Goal: Transaction & Acquisition: Subscribe to service/newsletter

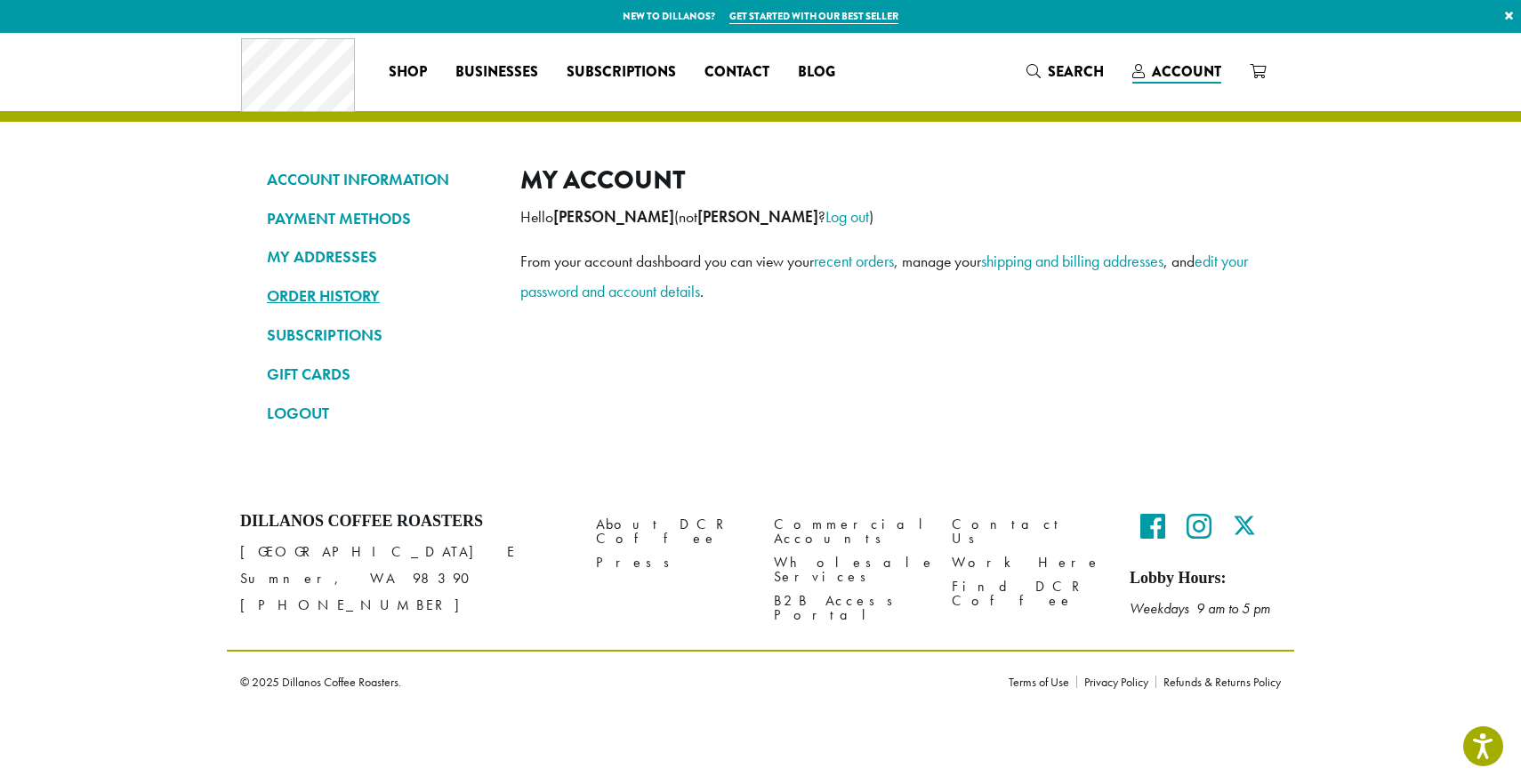
click at [342, 296] on link "ORDER HISTORY" at bounding box center [380, 296] width 227 height 31
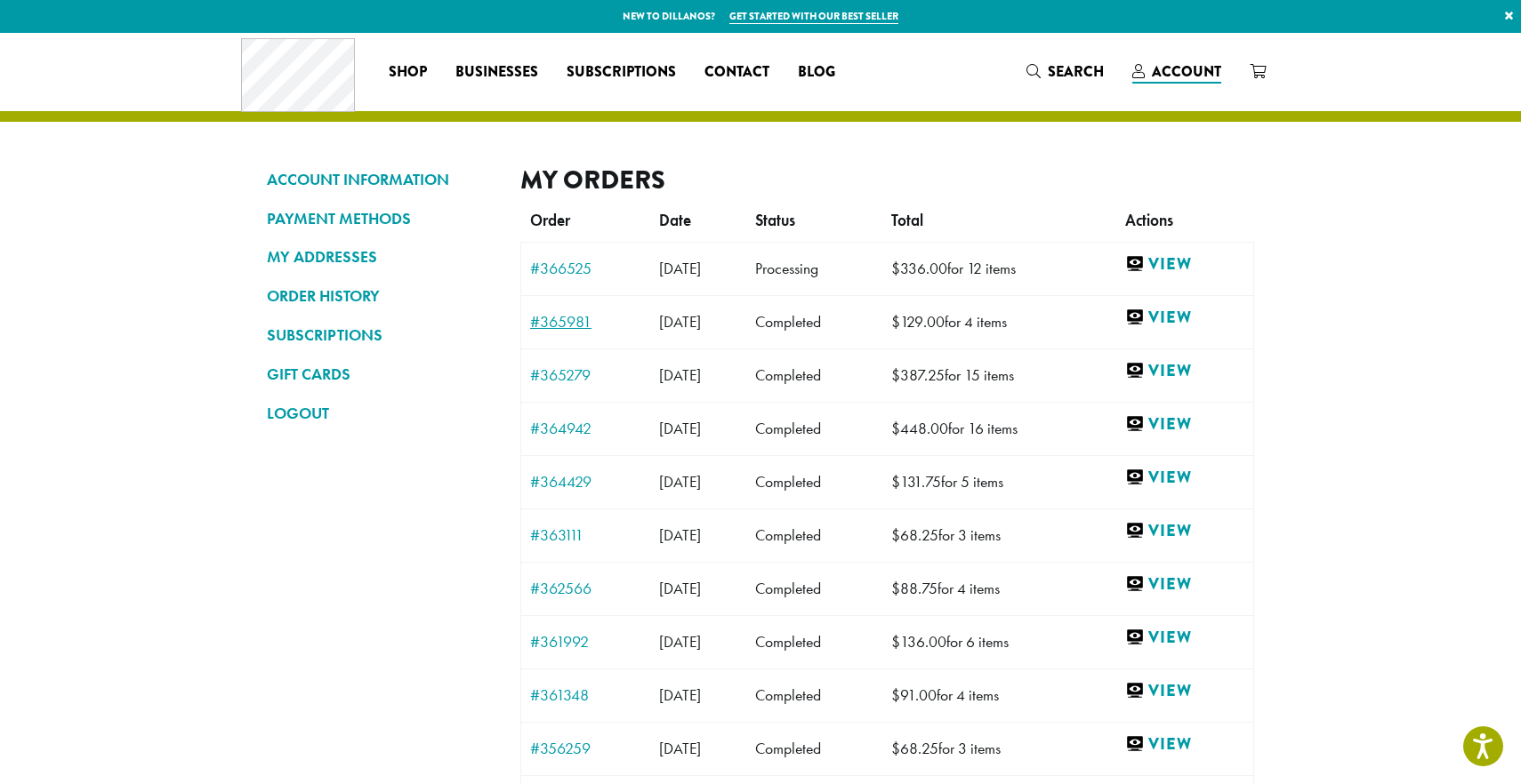
click at [554, 321] on link "#365981" at bounding box center [586, 322] width 111 height 16
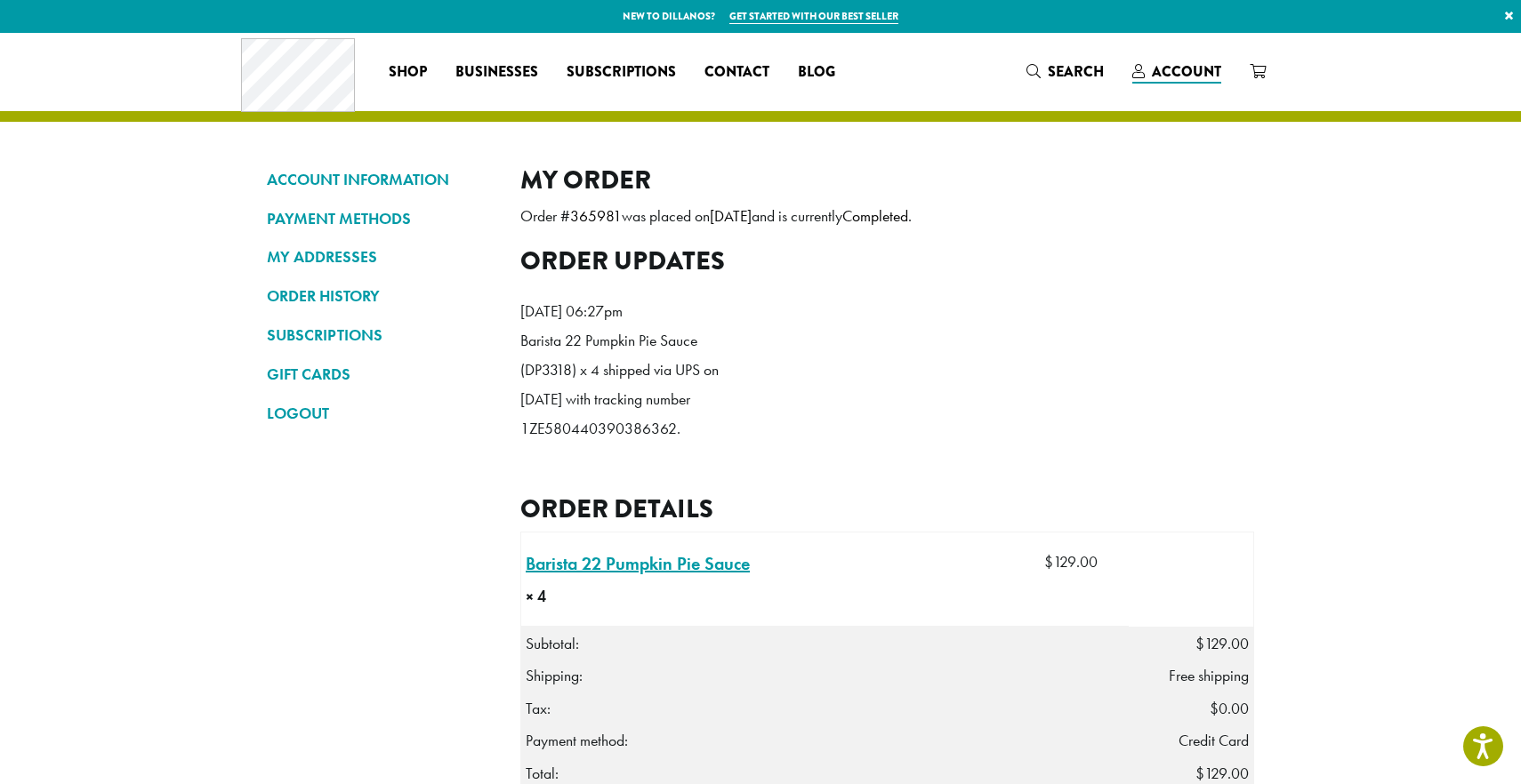
click at [687, 577] on link "Barista 22 Pumpkin Pie Sauce × 4" at bounding box center [638, 563] width 224 height 27
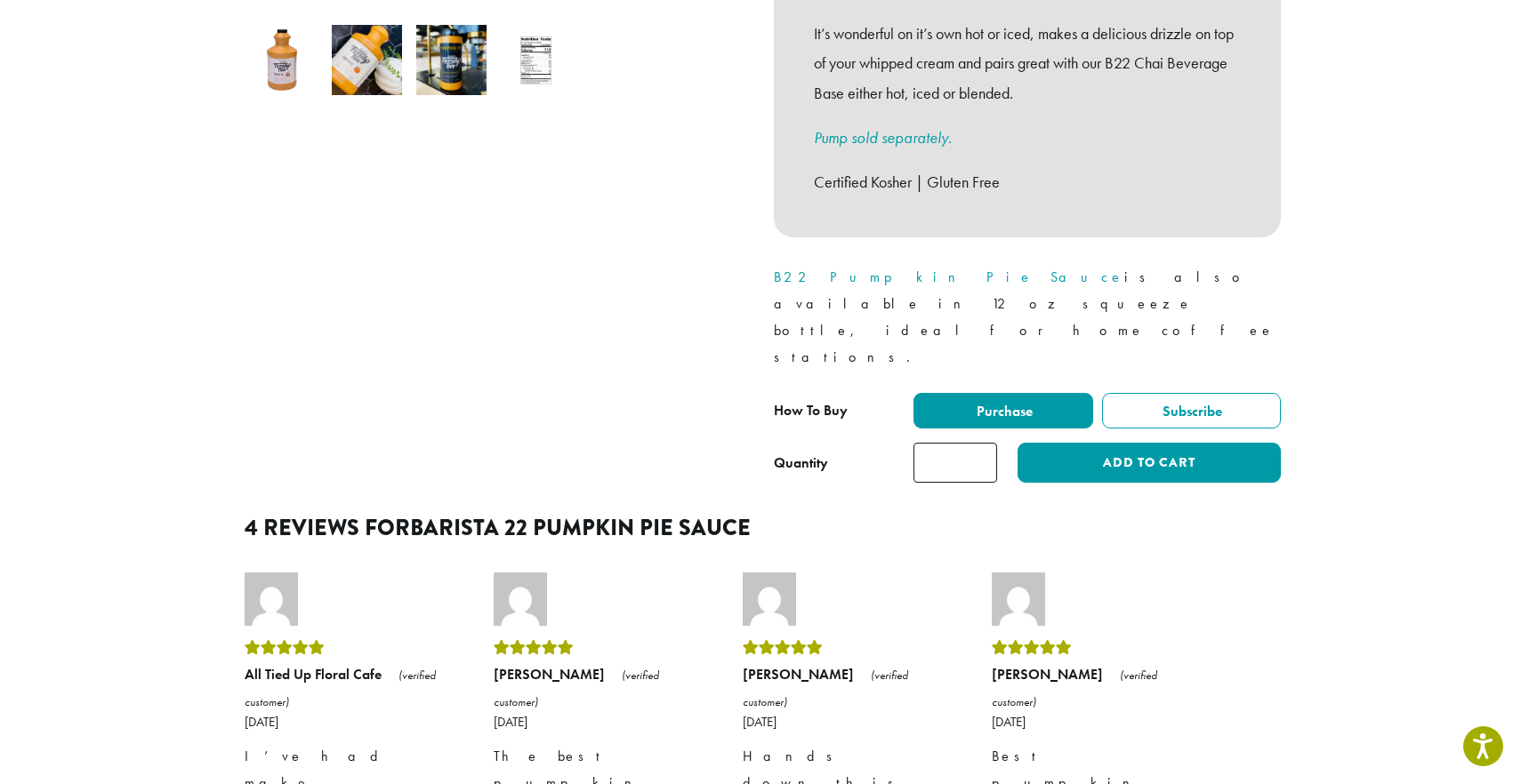
scroll to position [654, 0]
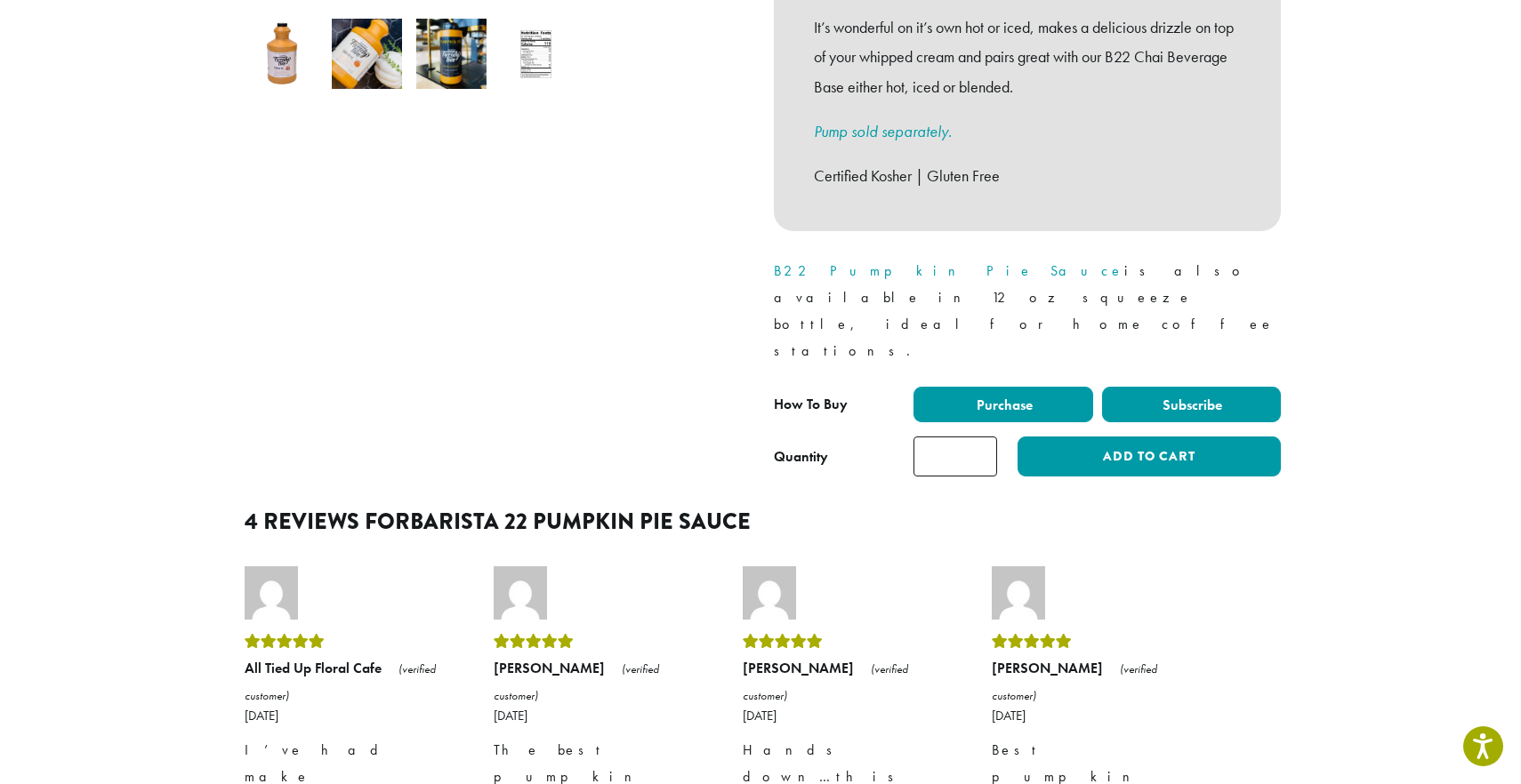
click at [1205, 396] on span "Subscribe" at bounding box center [1190, 405] width 62 height 19
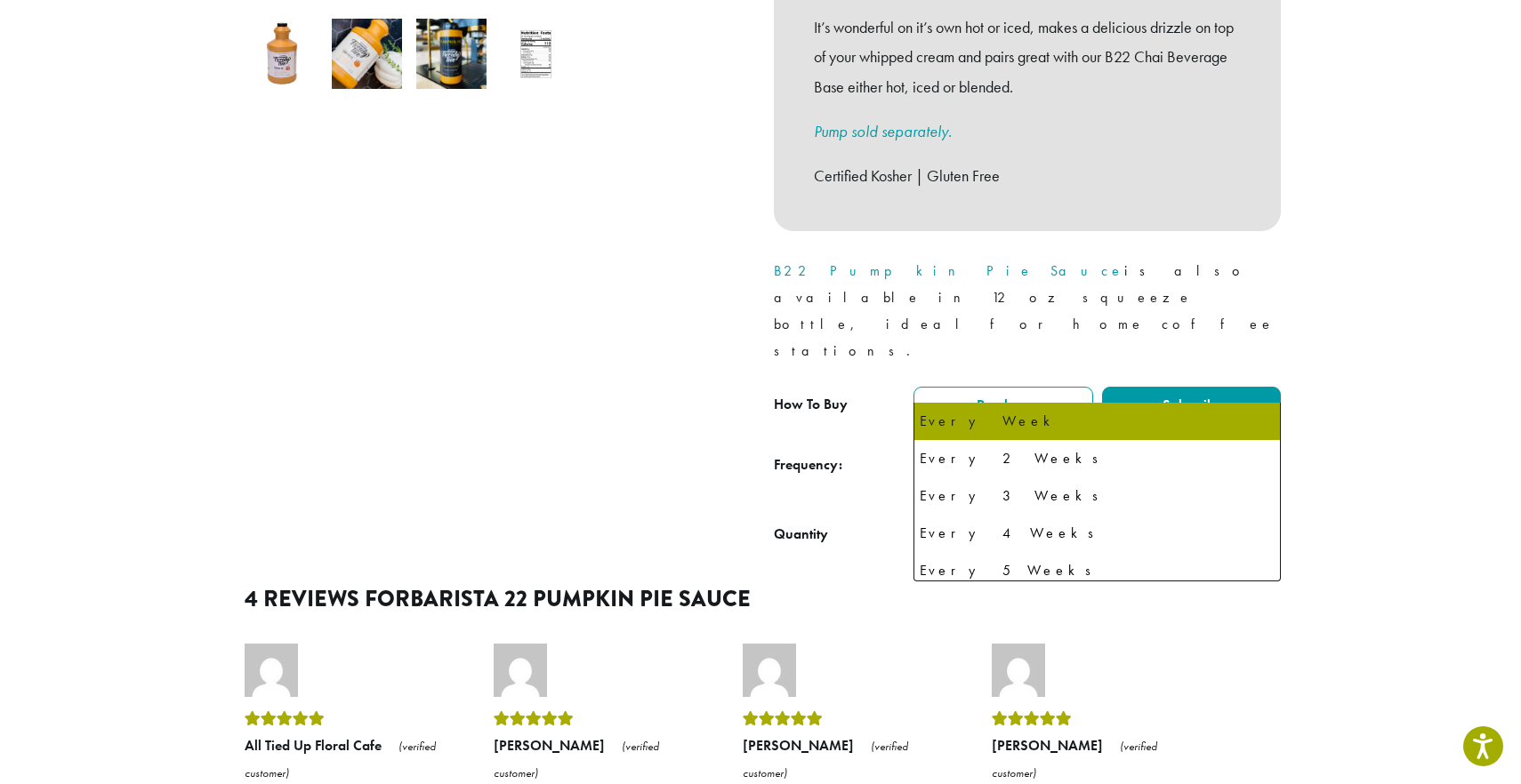
click at [1072, 436] on span "Every Week" at bounding box center [1096, 459] width 367 height 44
click at [859, 436] on div "**********" at bounding box center [1027, 468] width 507 height 63
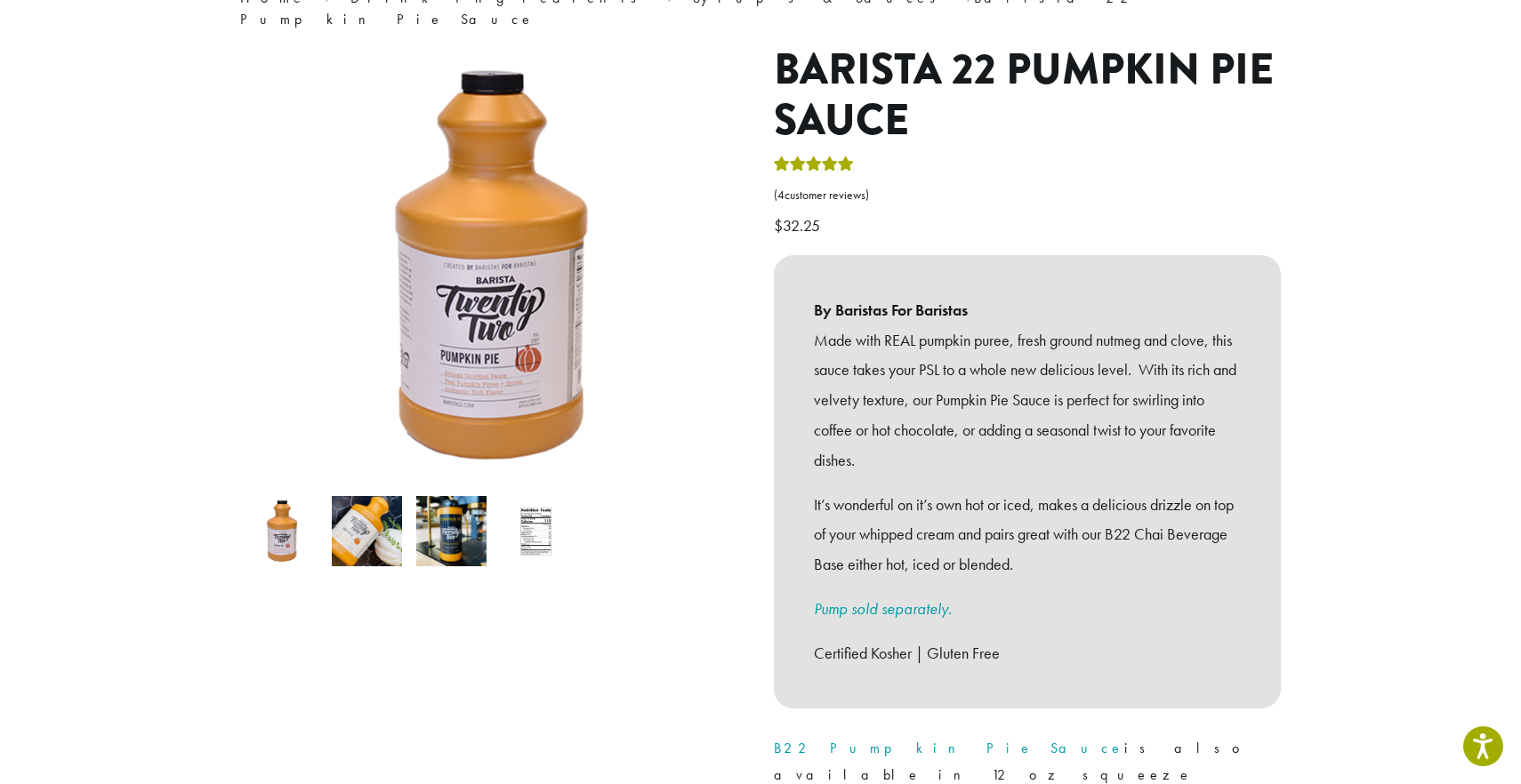
scroll to position [0, 0]
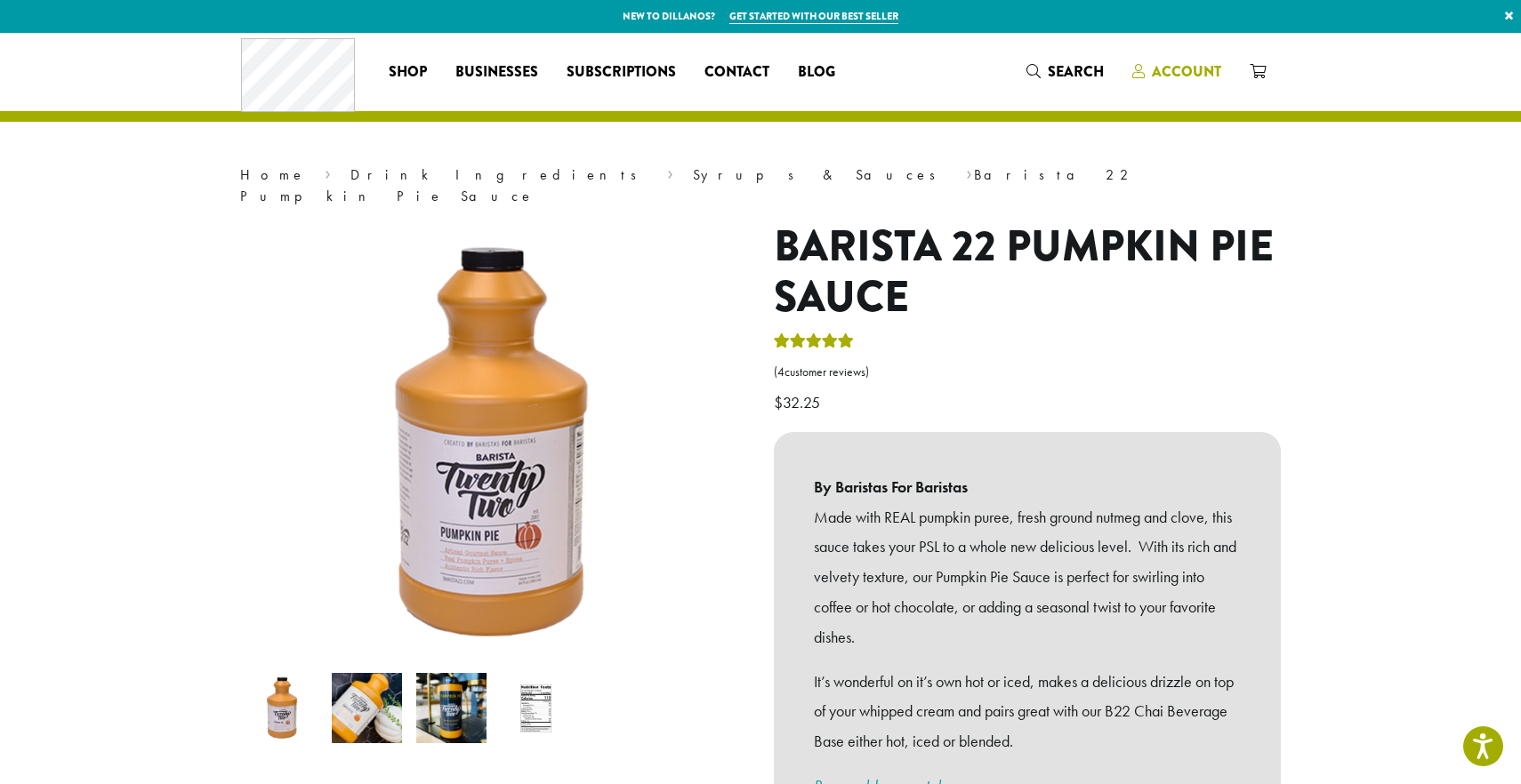
click at [1194, 84] on link "Account" at bounding box center [1176, 71] width 118 height 30
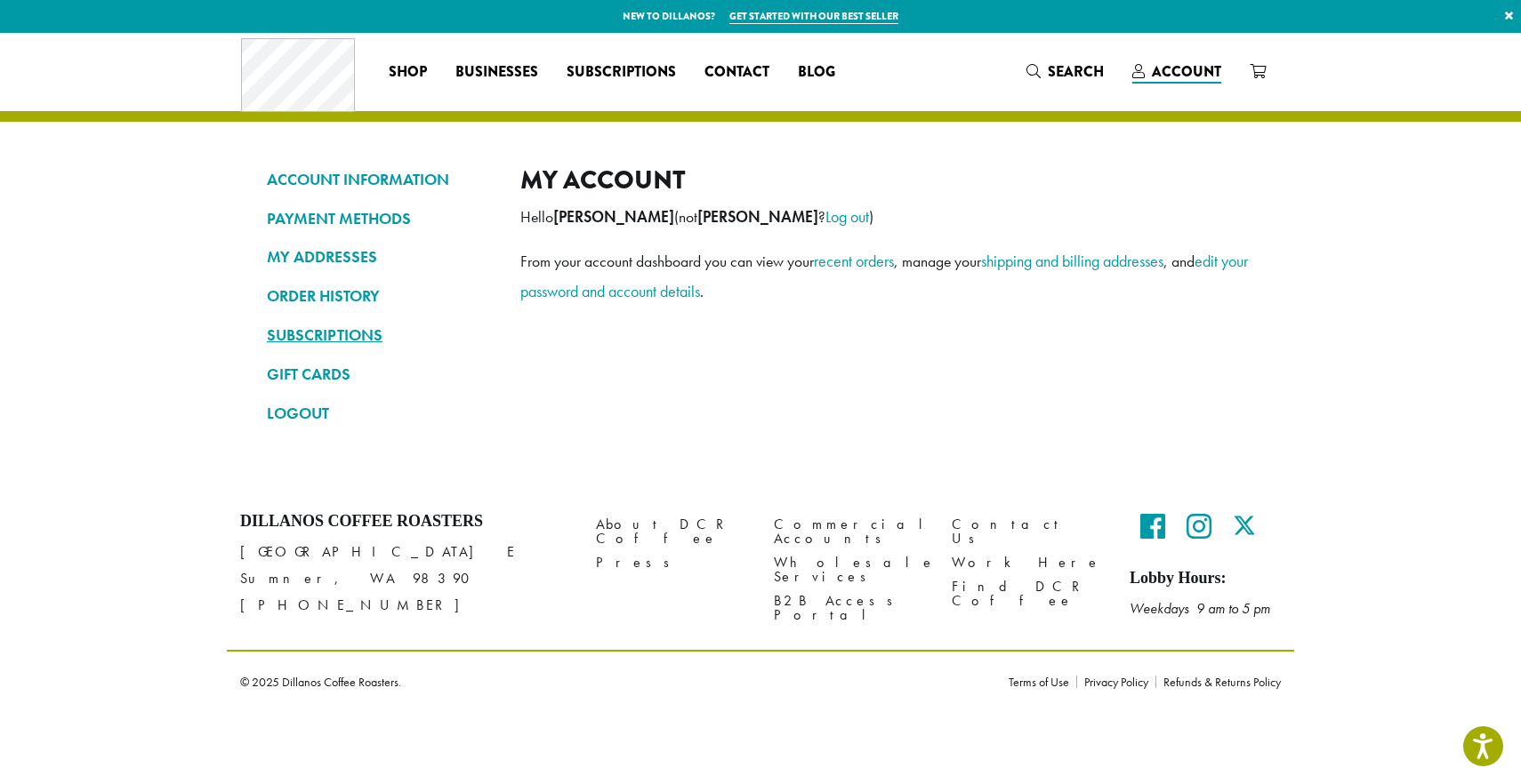
click at [313, 336] on link "SUBSCRIPTIONS" at bounding box center [380, 335] width 227 height 31
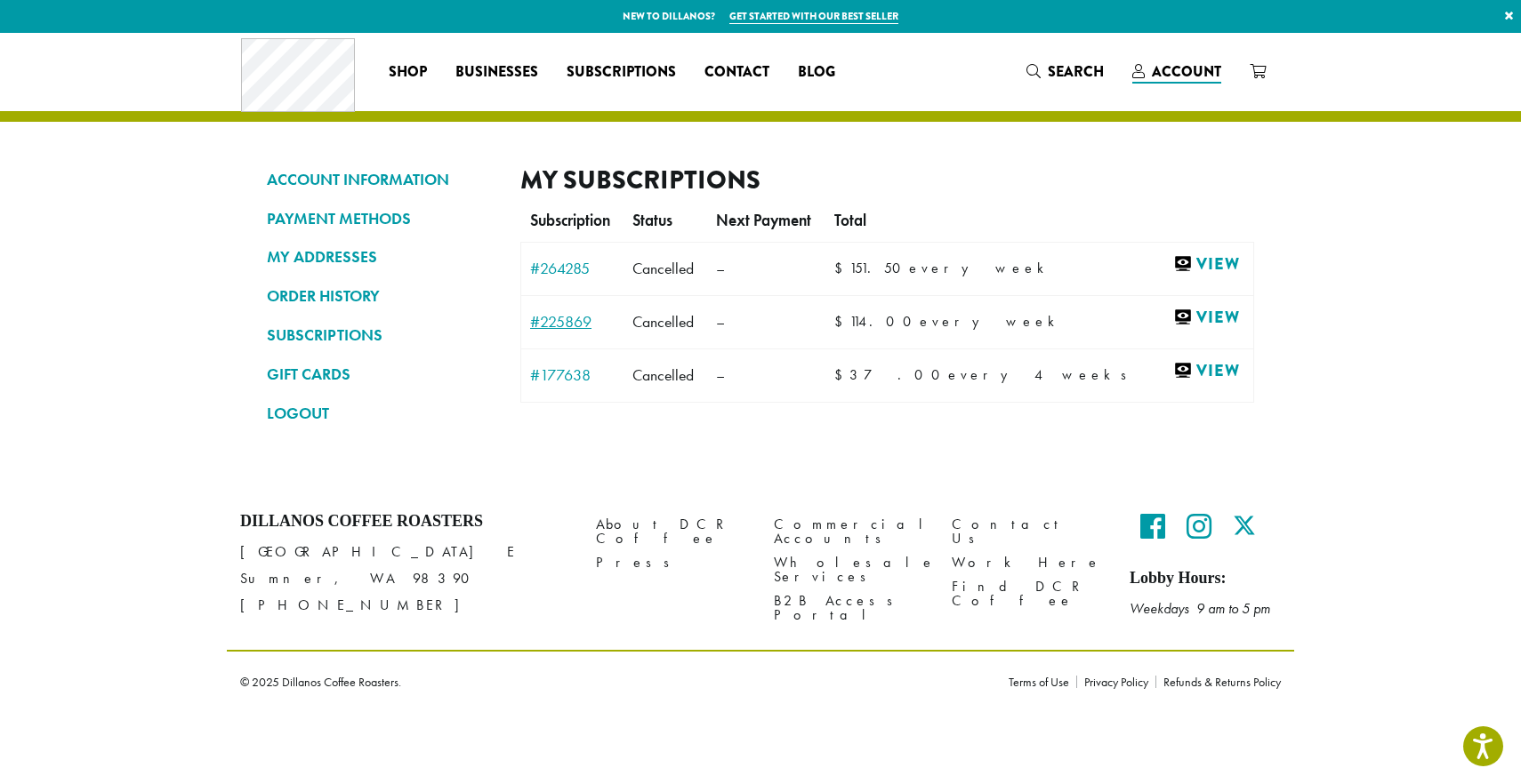
click at [566, 321] on link "#225869" at bounding box center [572, 322] width 84 height 16
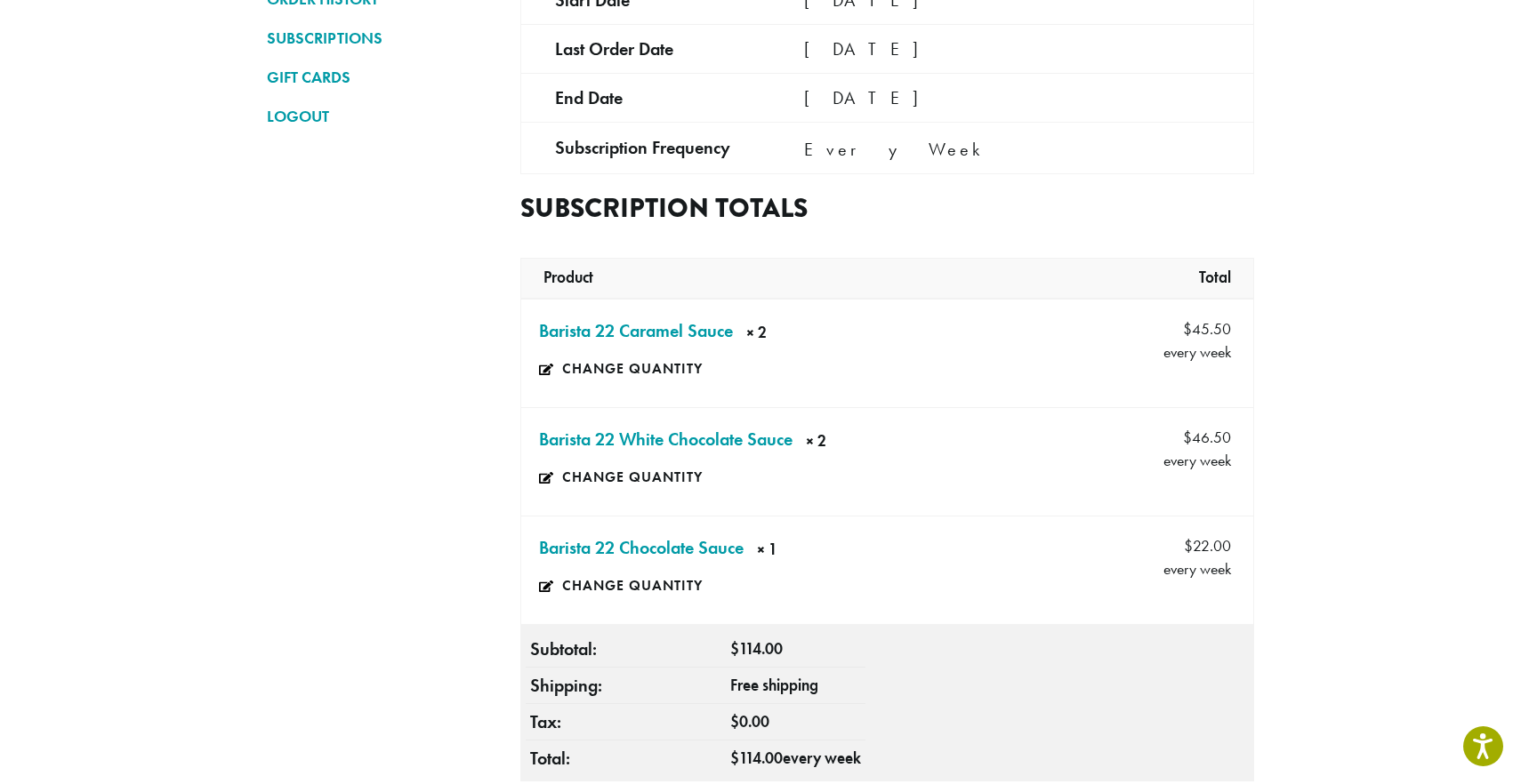
scroll to position [302, 0]
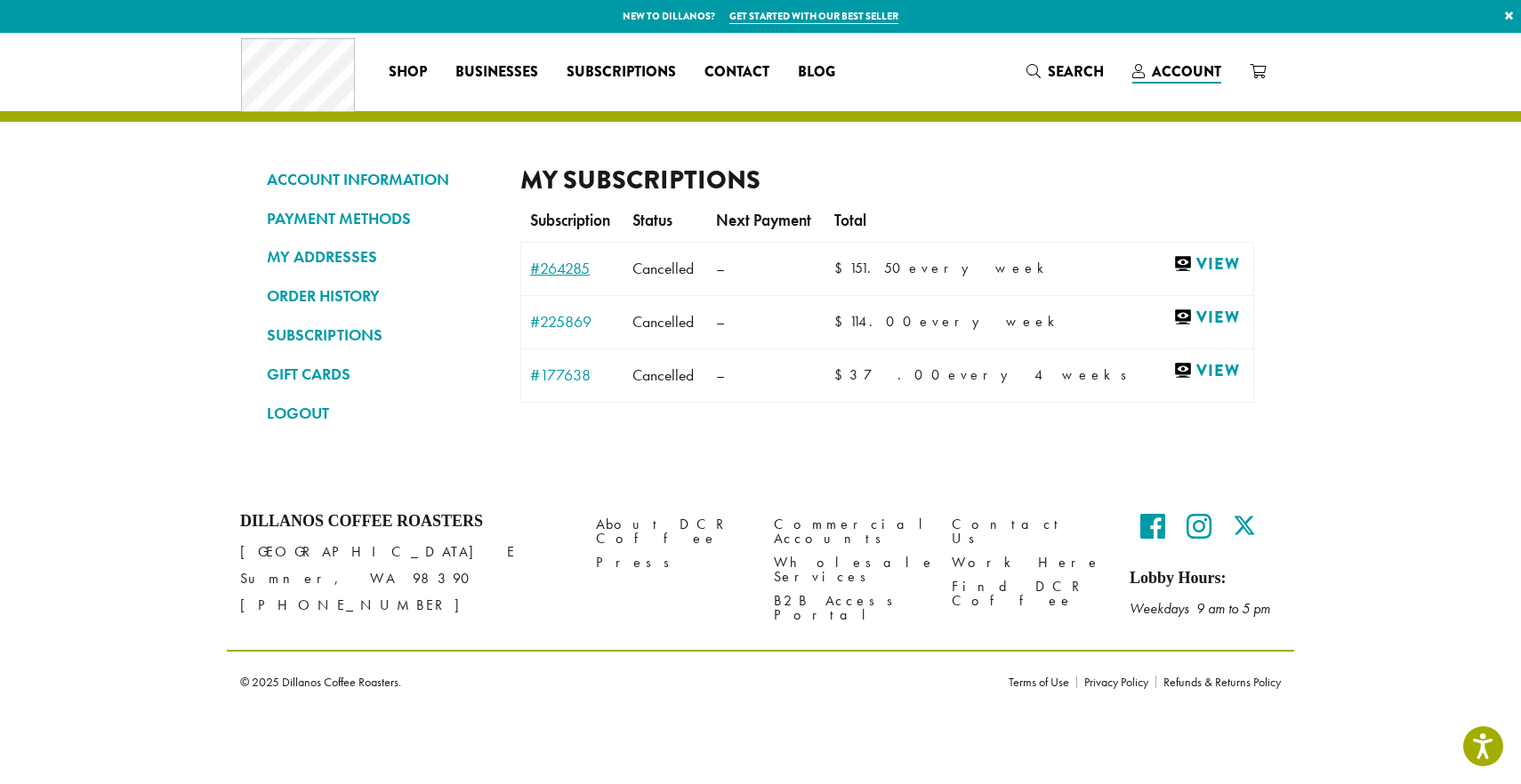
click at [565, 267] on link "#264285" at bounding box center [572, 268] width 84 height 16
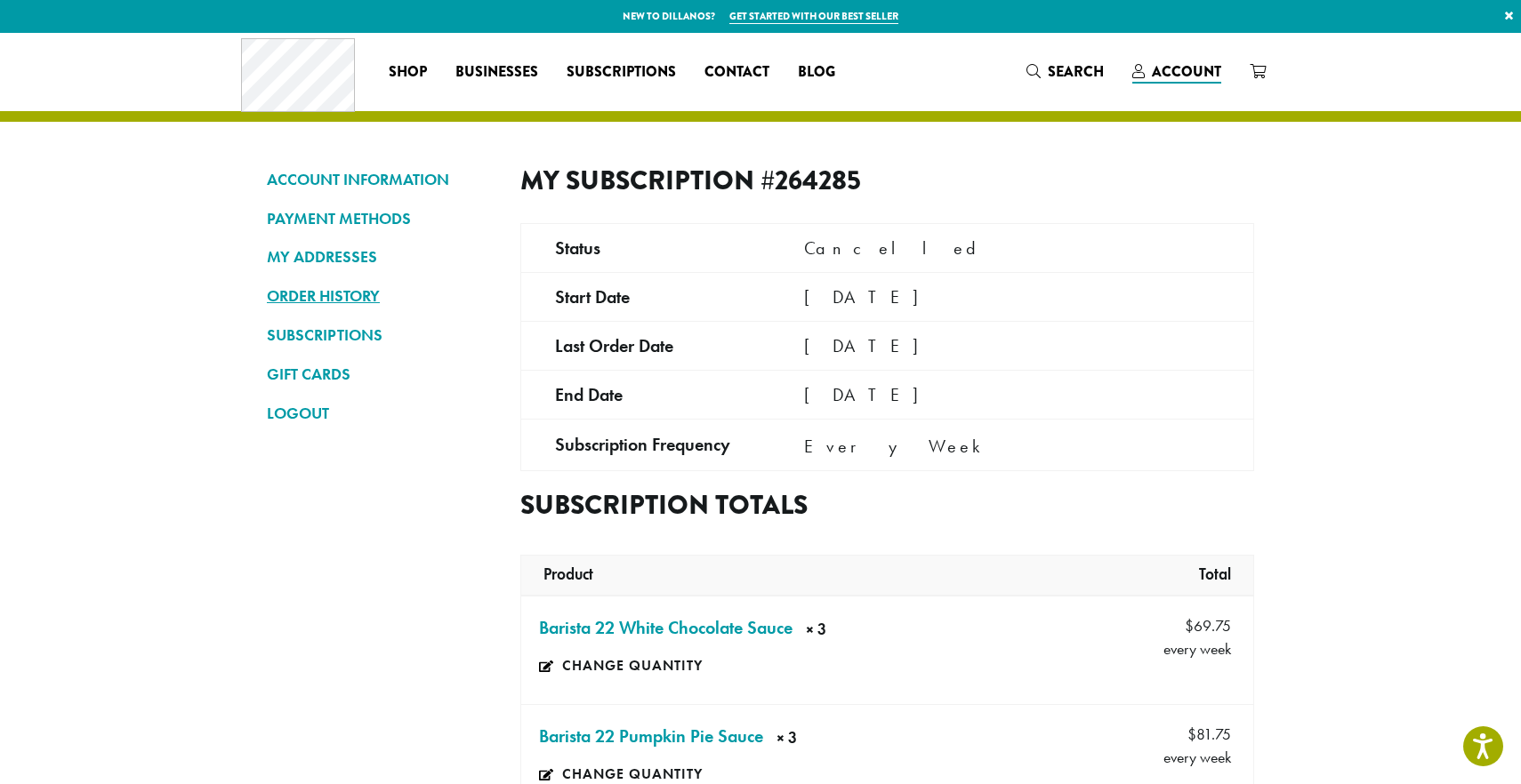
click at [305, 286] on link "ORDER HISTORY" at bounding box center [380, 296] width 227 height 31
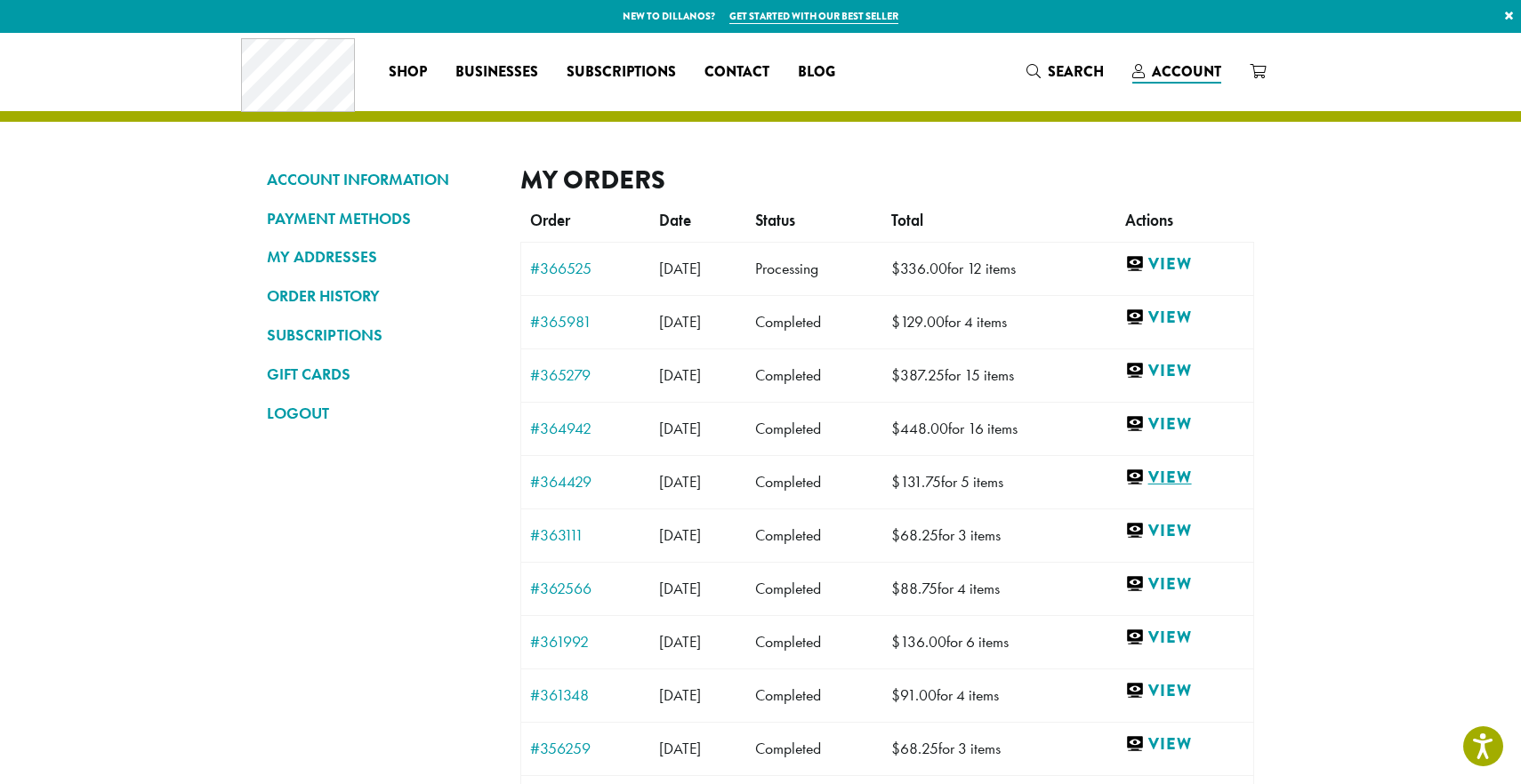
click at [1196, 483] on link "View" at bounding box center [1185, 478] width 120 height 22
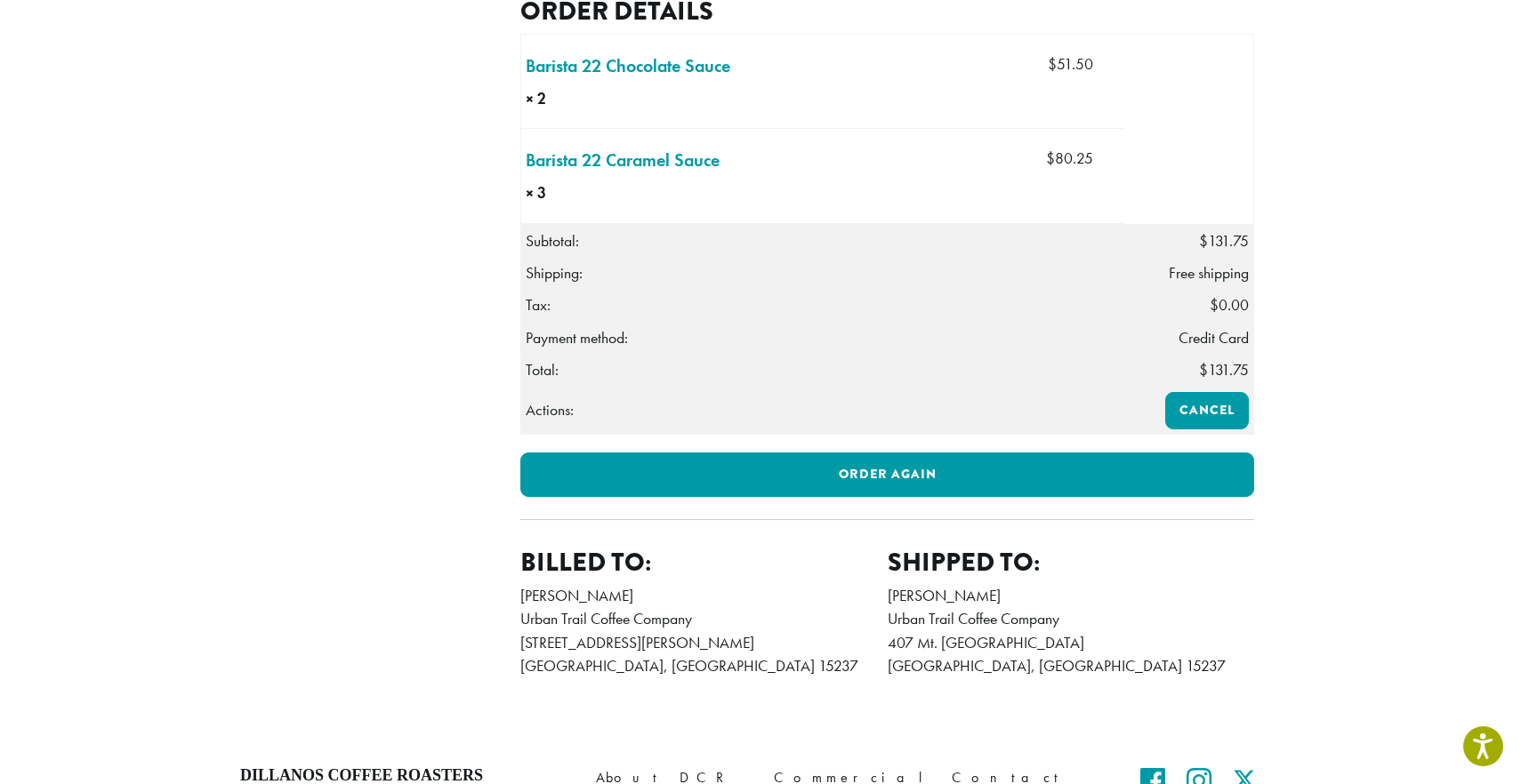
scroll to position [605, 0]
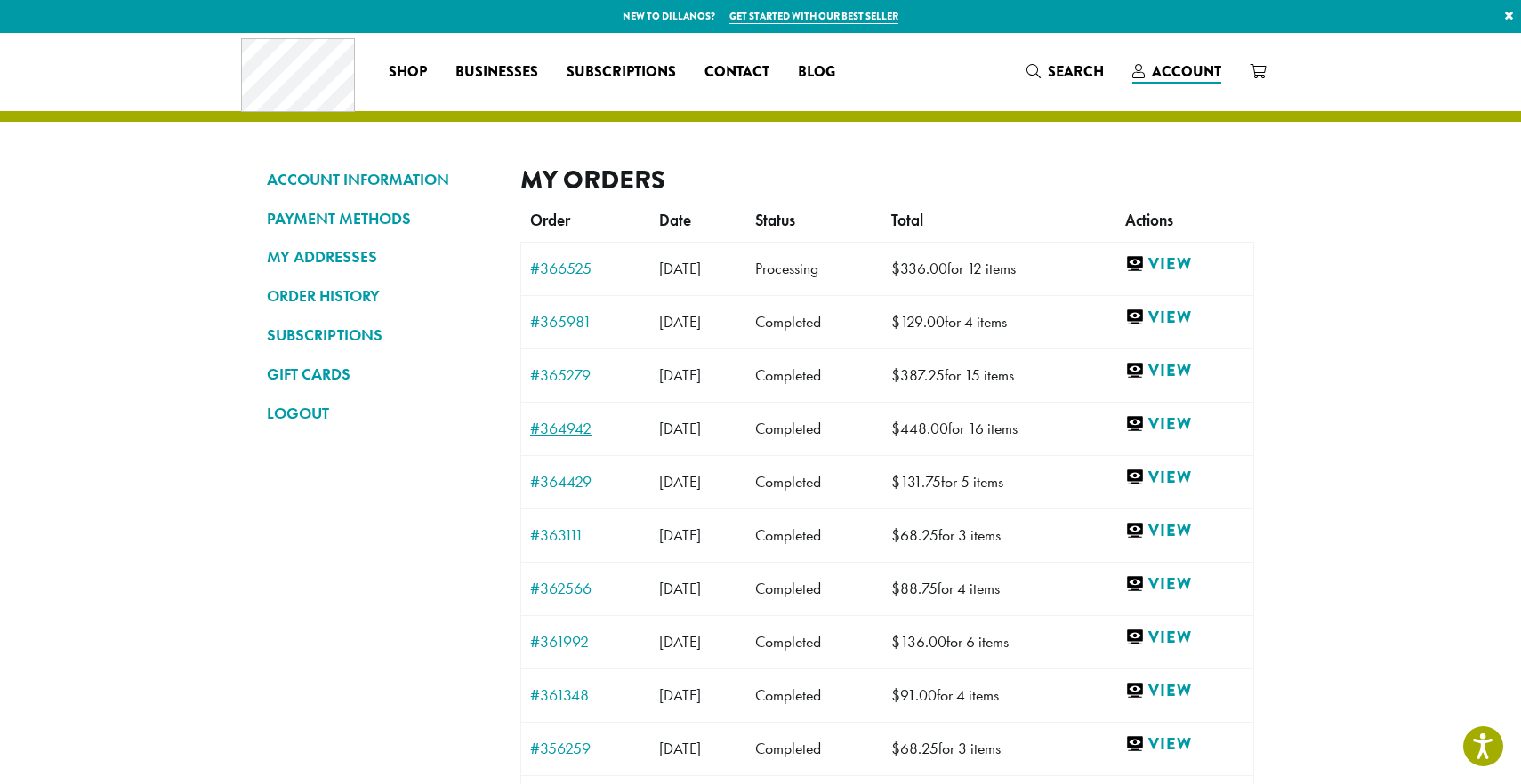
click at [566, 428] on link "#364942" at bounding box center [586, 428] width 111 height 16
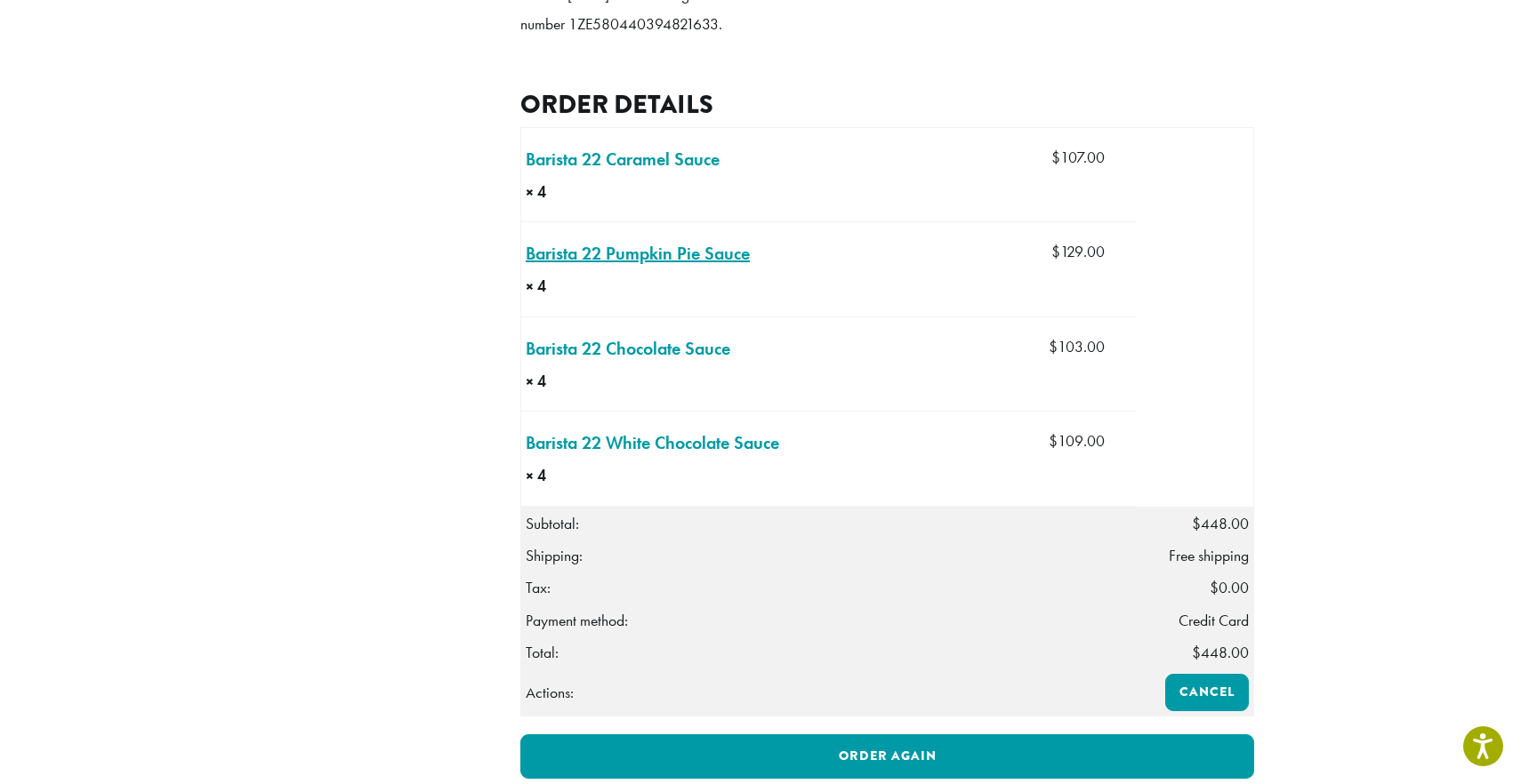
scroll to position [517, 0]
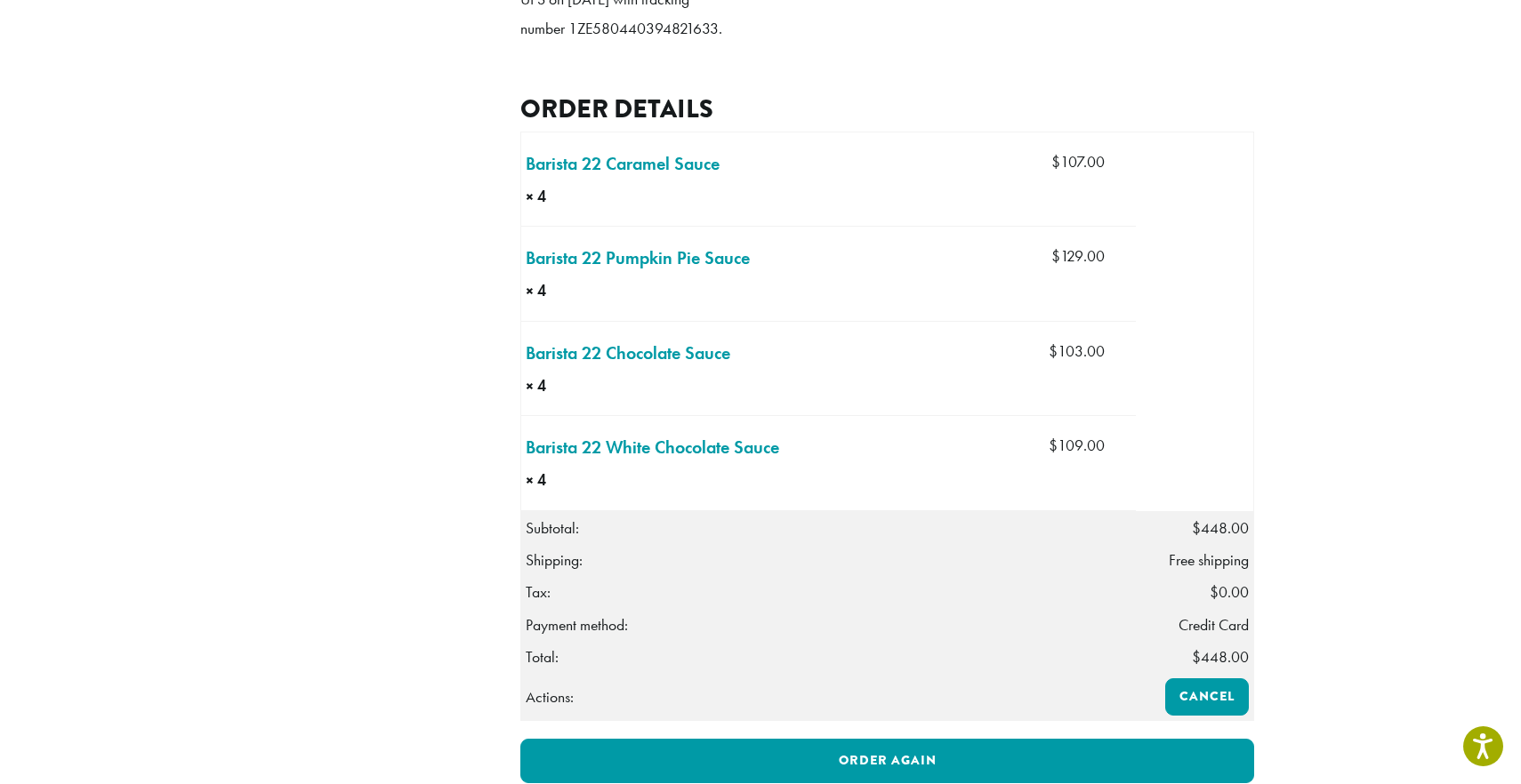
copy p "1ZE580440394821633"
click at [621, 272] on link "Barista 22 Pumpkin Pie Sauce × 4" at bounding box center [638, 258] width 224 height 27
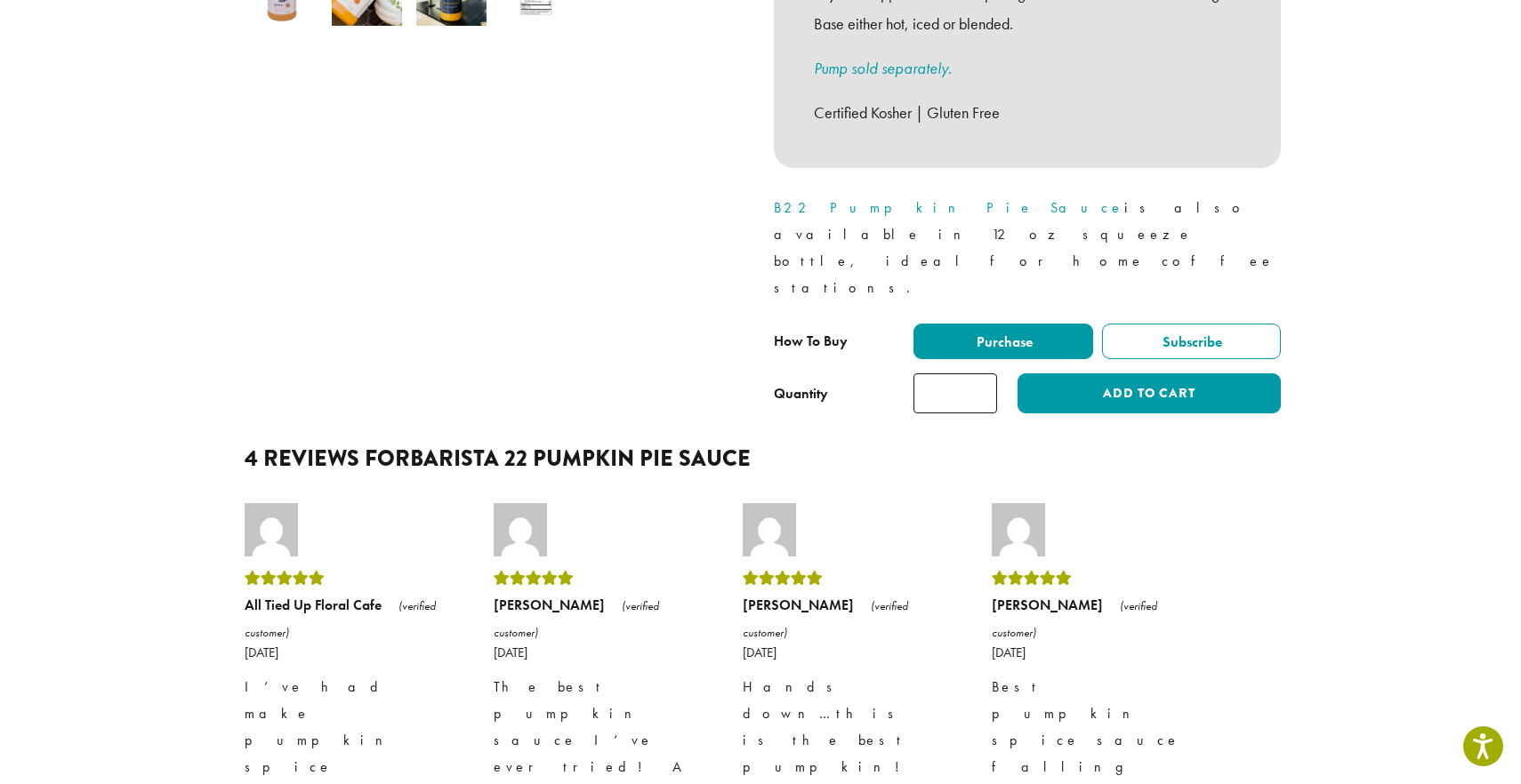
scroll to position [793, 0]
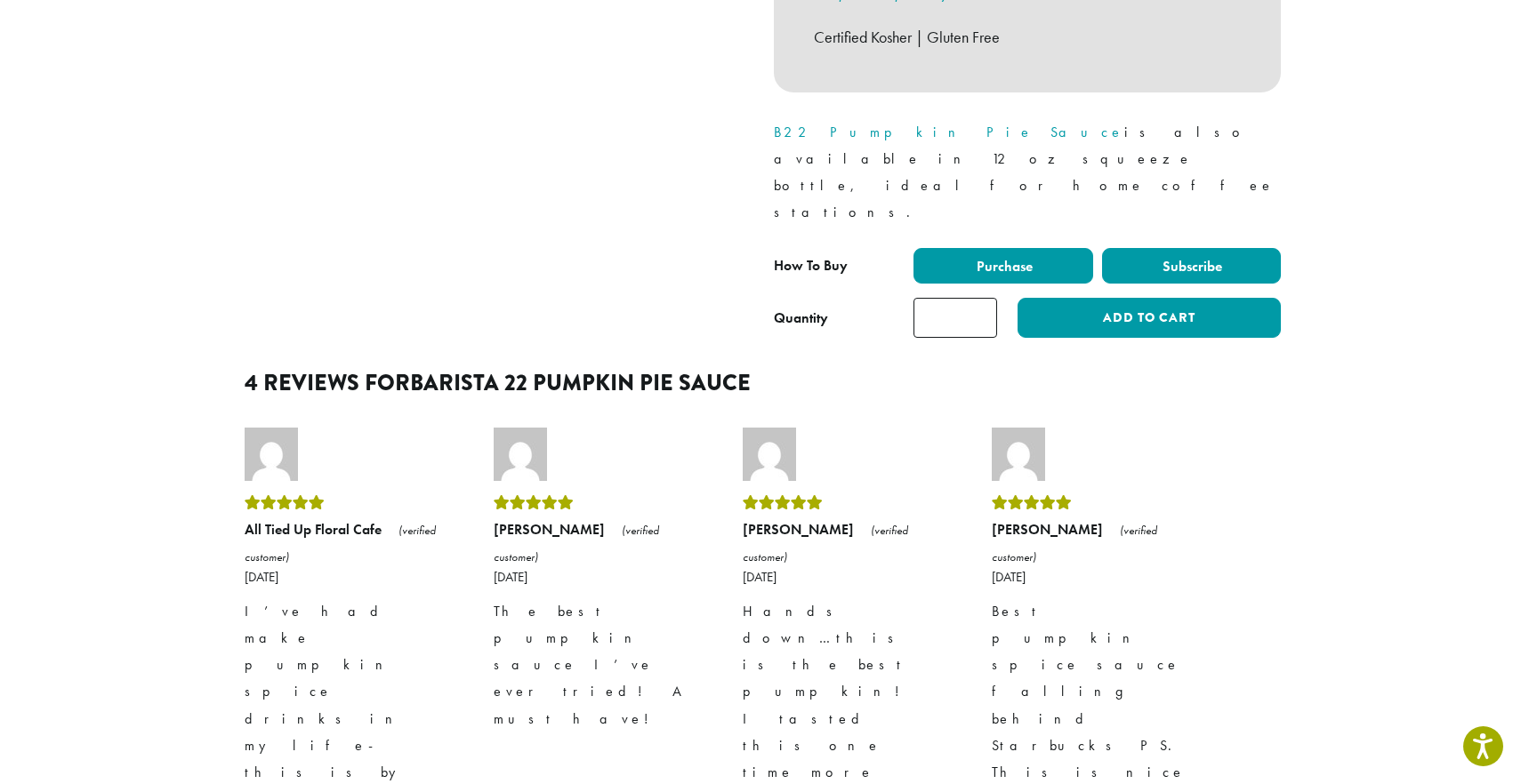
click at [1186, 257] on span "Subscribe" at bounding box center [1190, 266] width 62 height 19
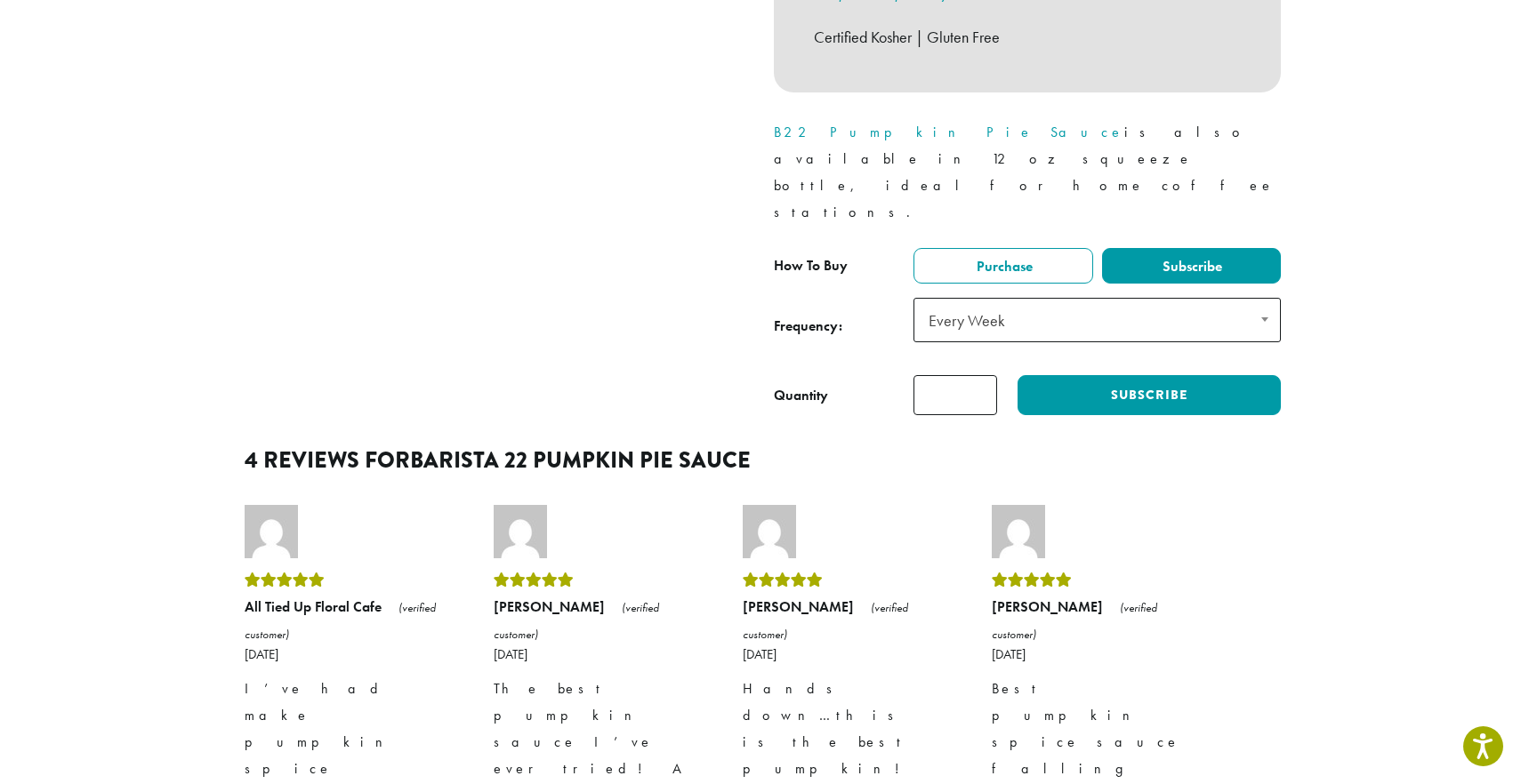
click at [980, 375] on input "*" at bounding box center [955, 395] width 83 height 40
type input "*"
click at [980, 375] on input "*" at bounding box center [955, 395] width 83 height 40
click at [1120, 375] on button "Subscribe" at bounding box center [1149, 395] width 263 height 40
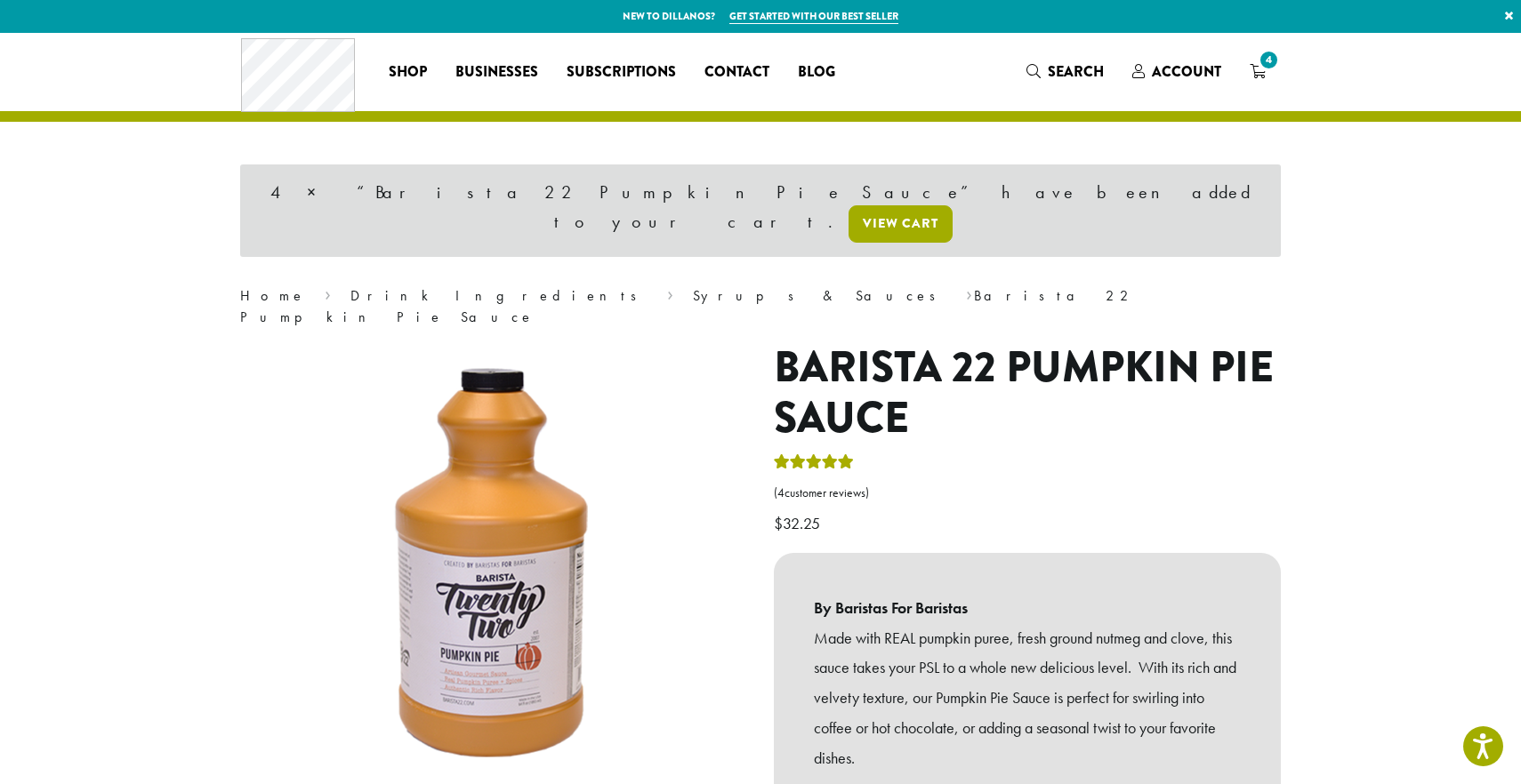
click at [952, 206] on link "View cart" at bounding box center [900, 224] width 104 height 37
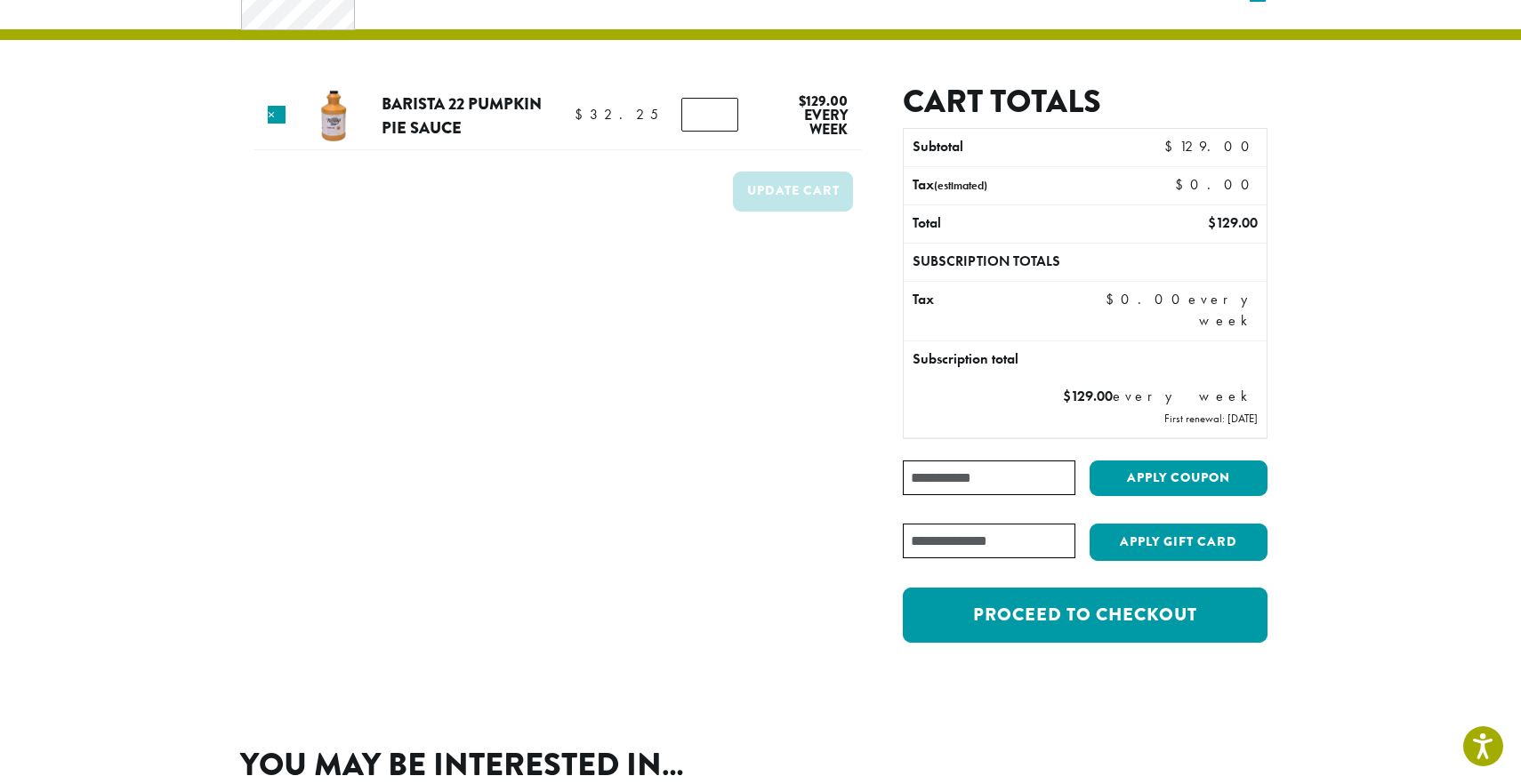
scroll to position [89, 0]
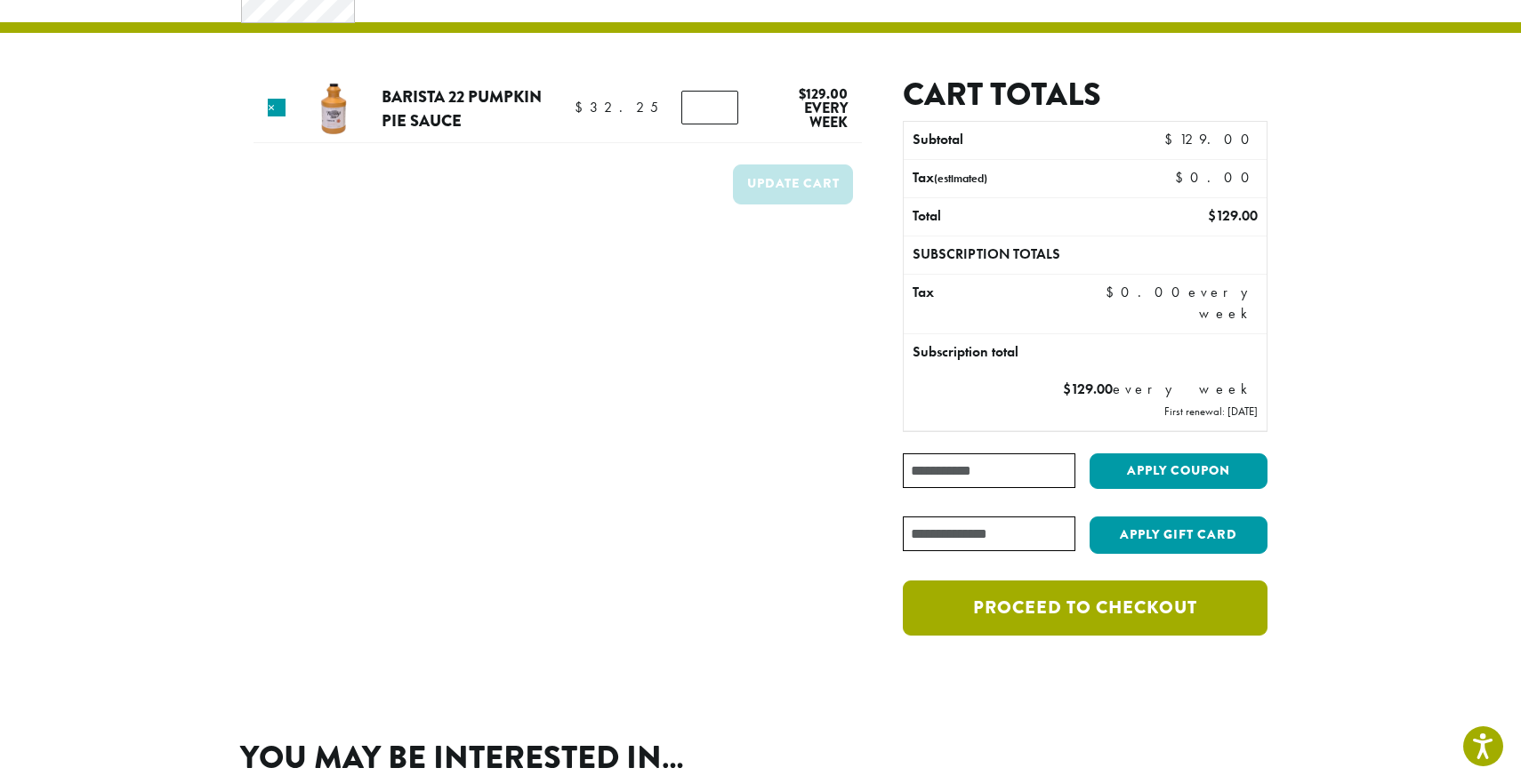
click at [1099, 606] on link "Proceed to checkout" at bounding box center [1084, 607] width 364 height 55
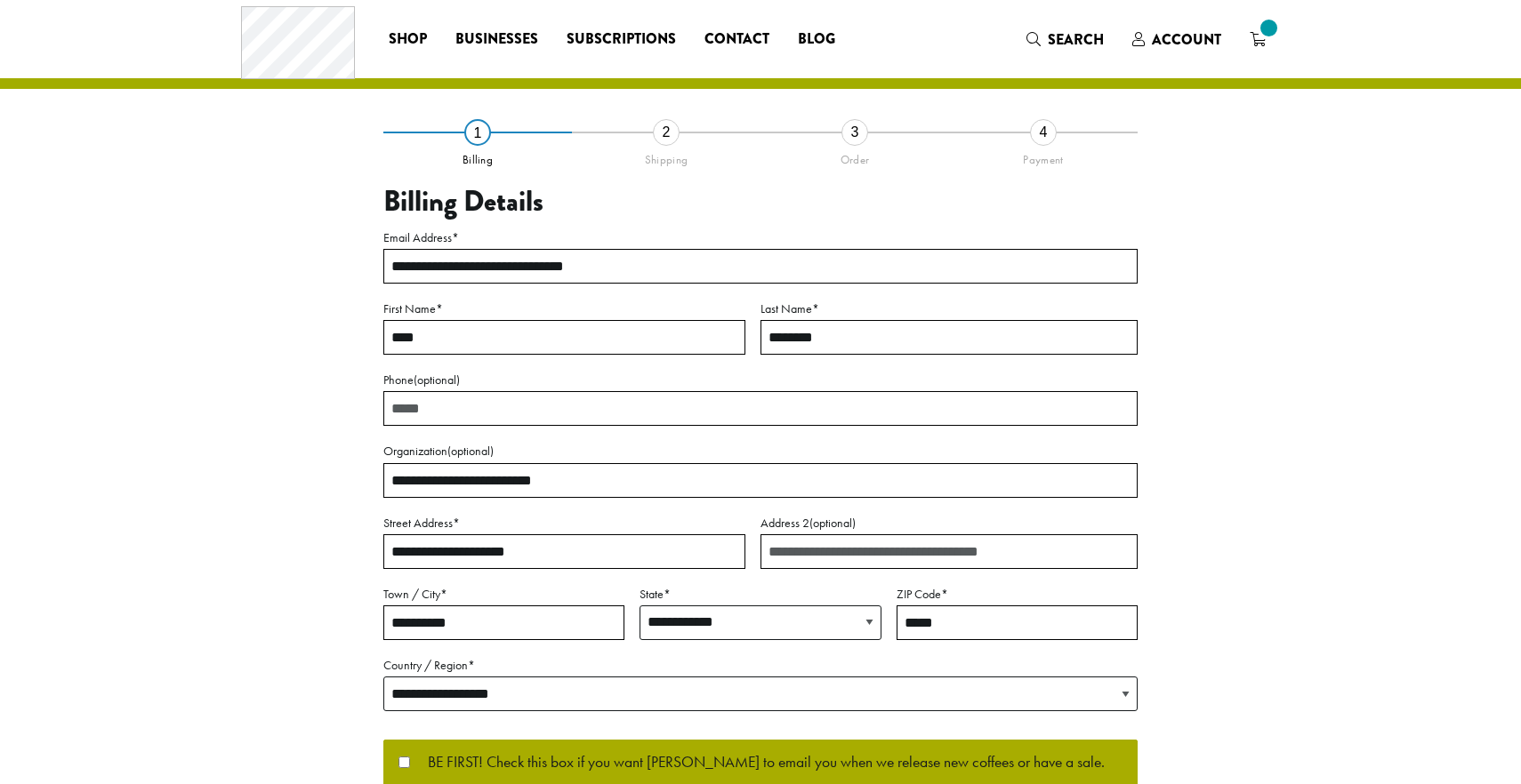
select select "**"
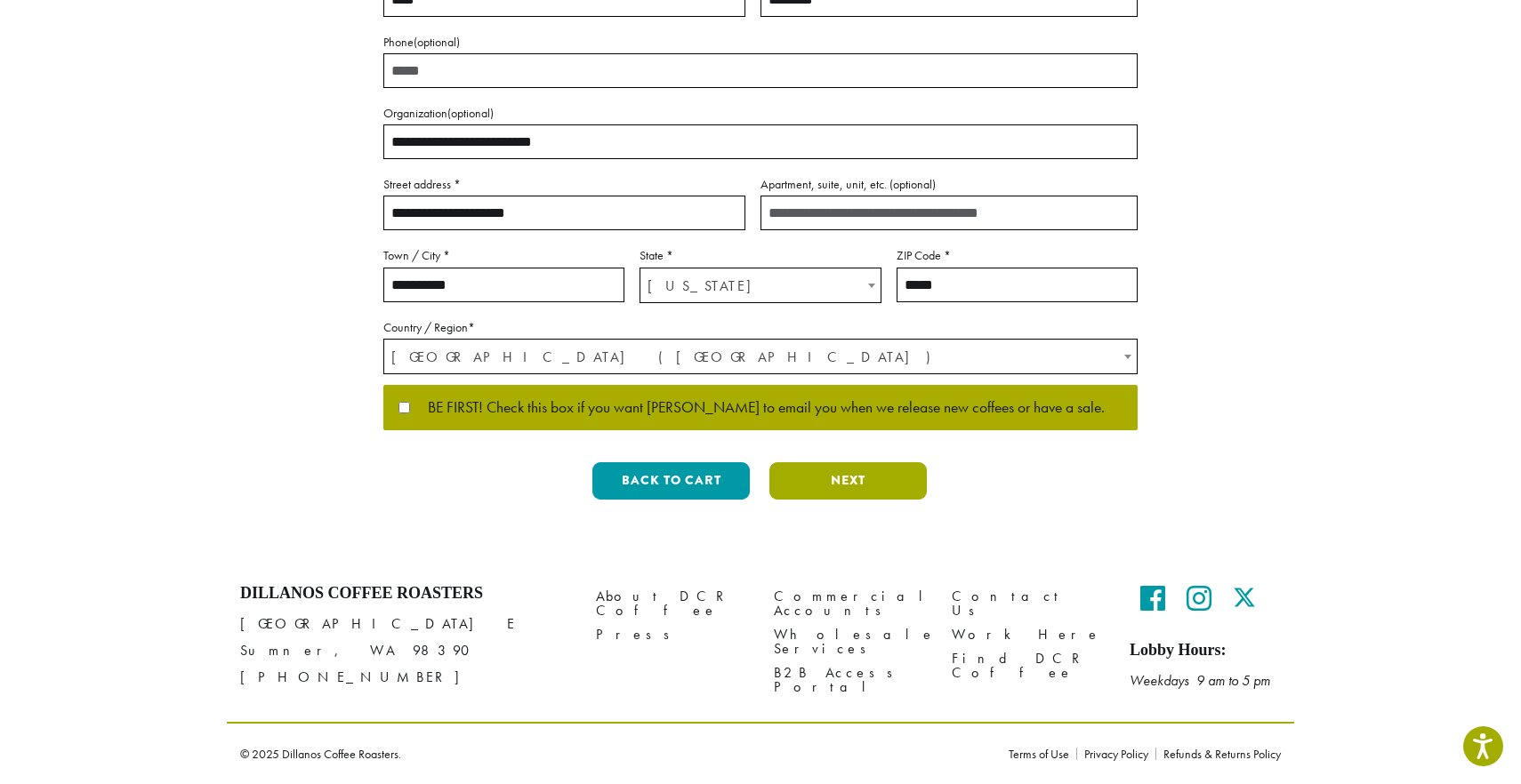
click at [847, 476] on button "Next" at bounding box center [848, 481] width 158 height 37
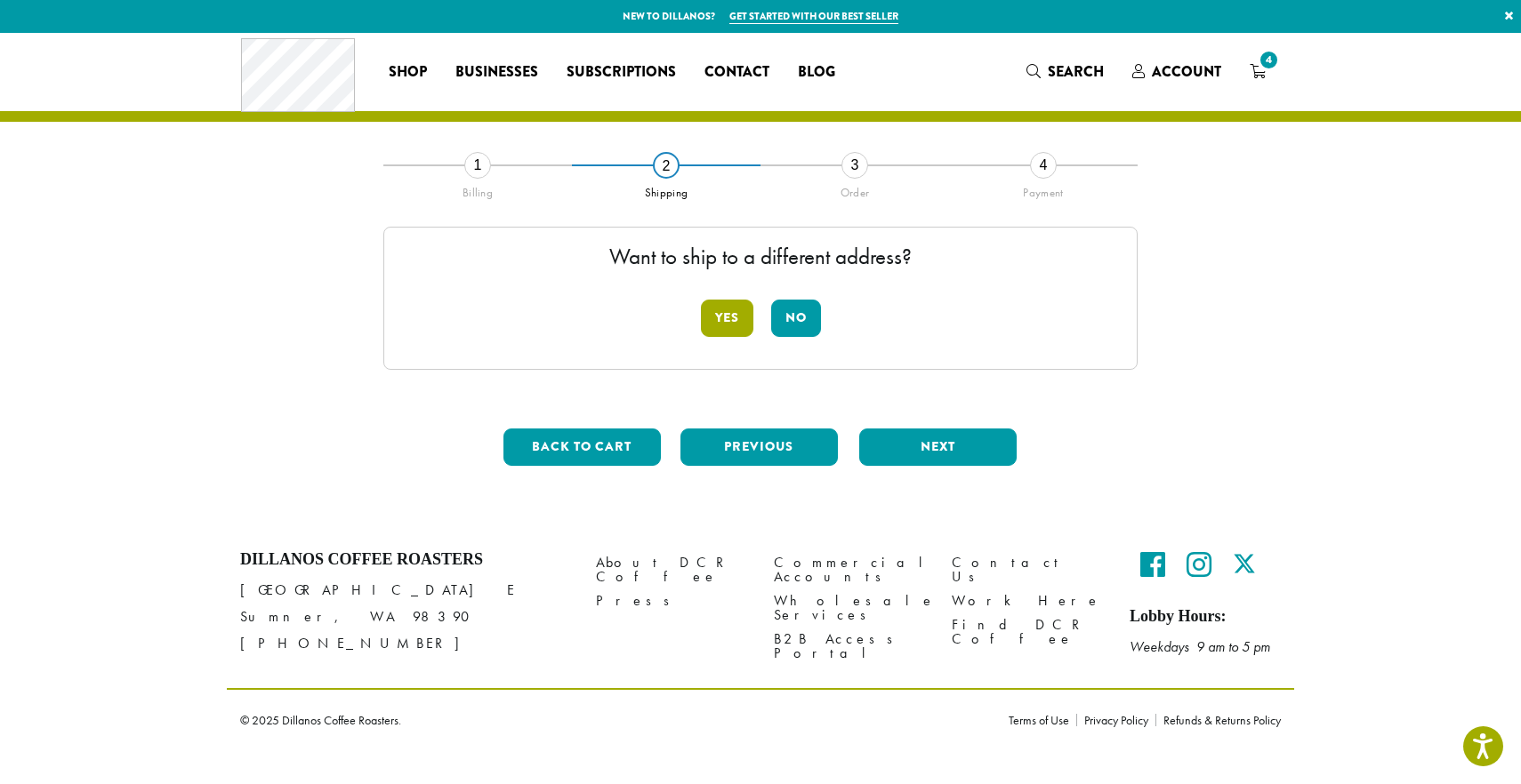
click at [730, 325] on button "Yes" at bounding box center [727, 318] width 53 height 37
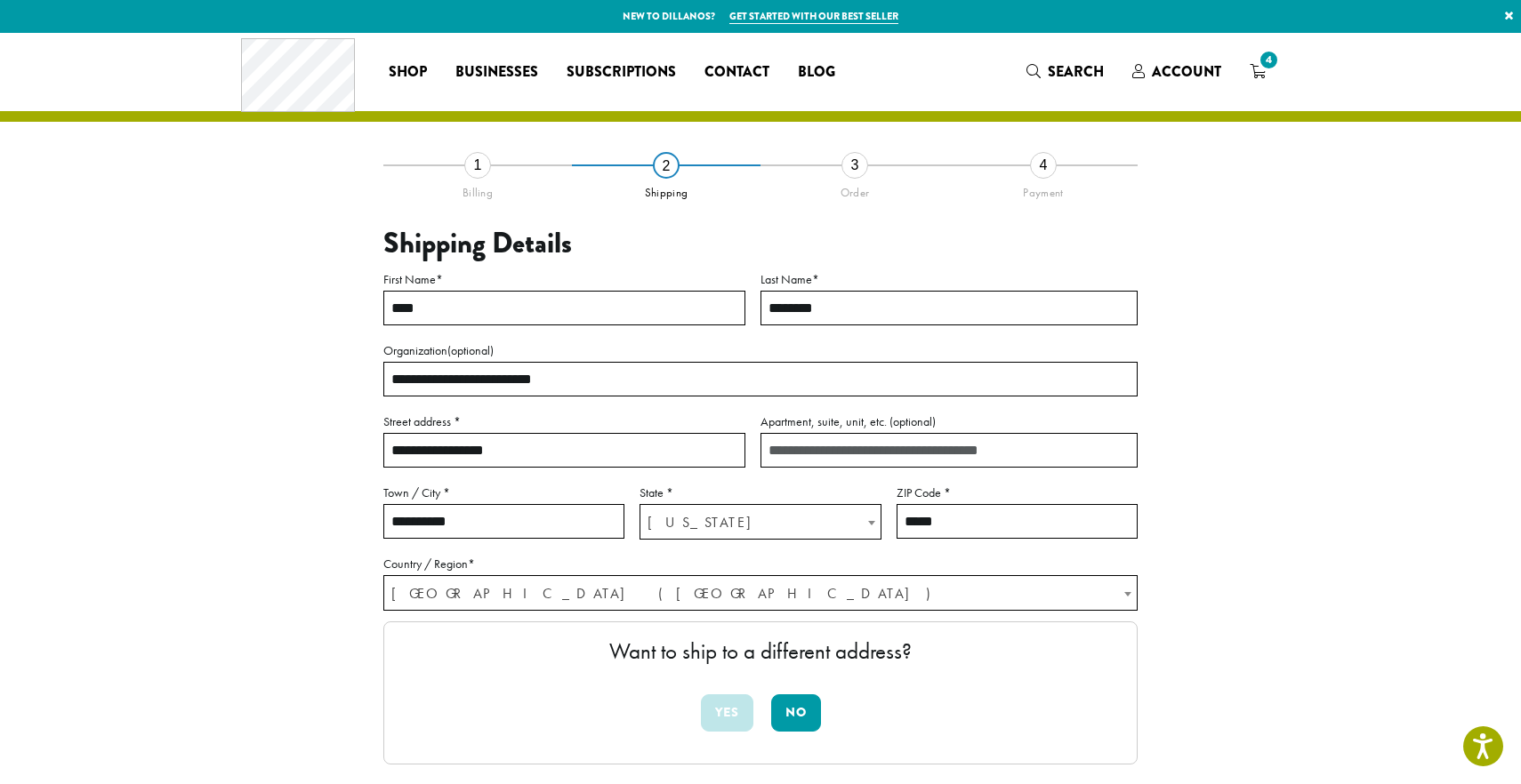
click at [543, 454] on input "**********" at bounding box center [564, 449] width 361 height 34
type input "**********"
click at [339, 579] on div "**********" at bounding box center [760, 520] width 1014 height 712
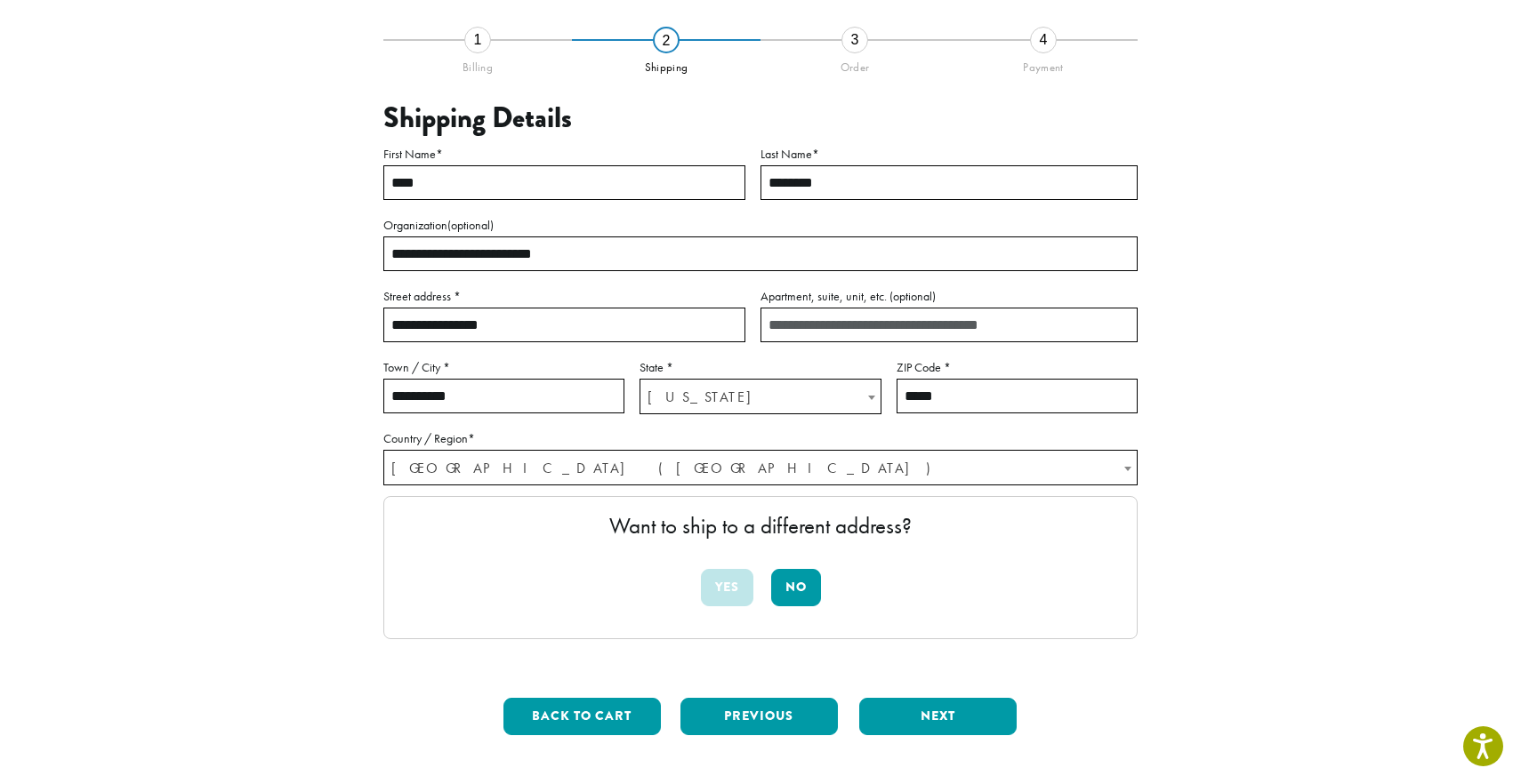
scroll to position [126, 0]
click at [935, 712] on button "Next" at bounding box center [938, 715] width 158 height 37
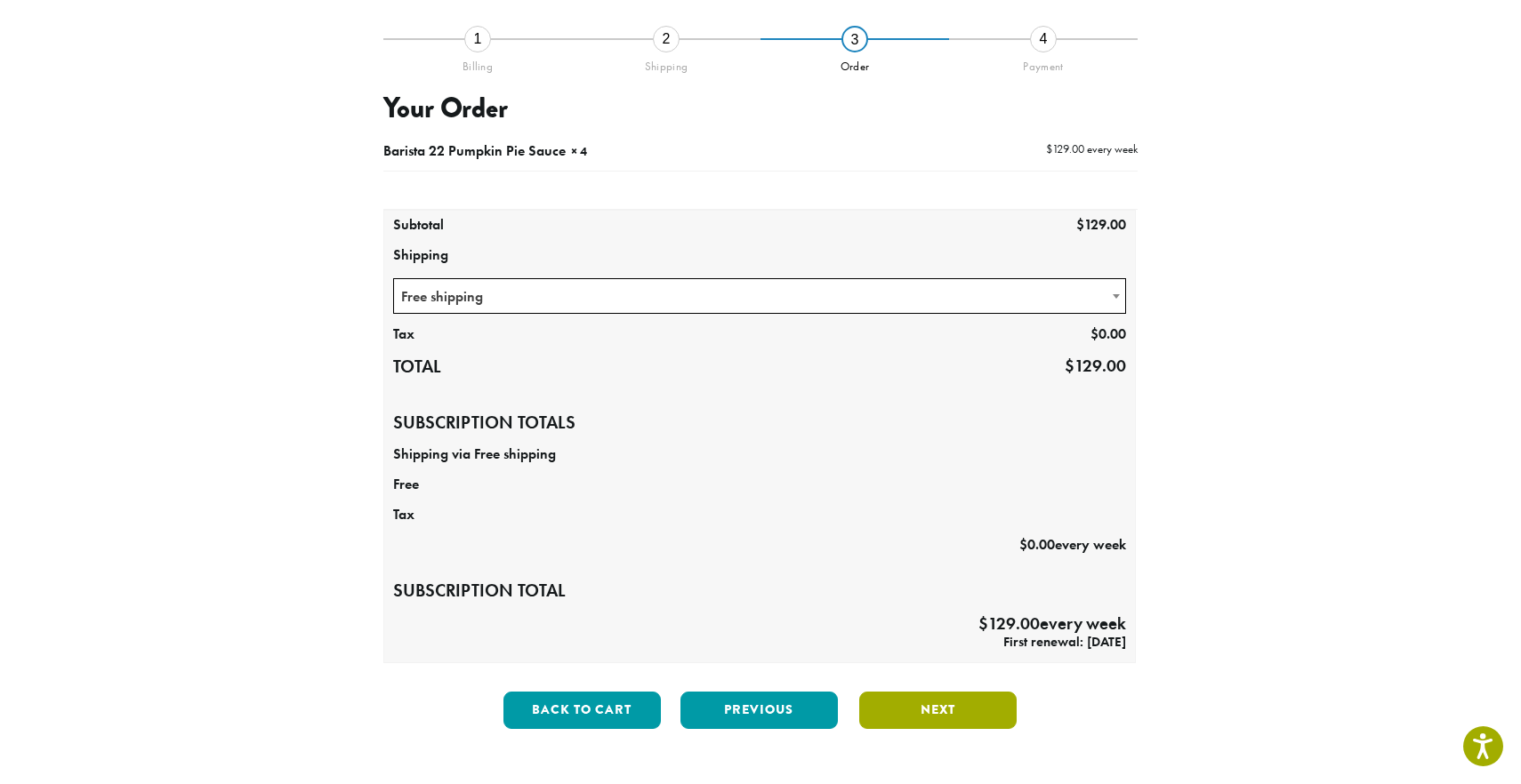
click at [935, 712] on button "Next" at bounding box center [938, 710] width 158 height 37
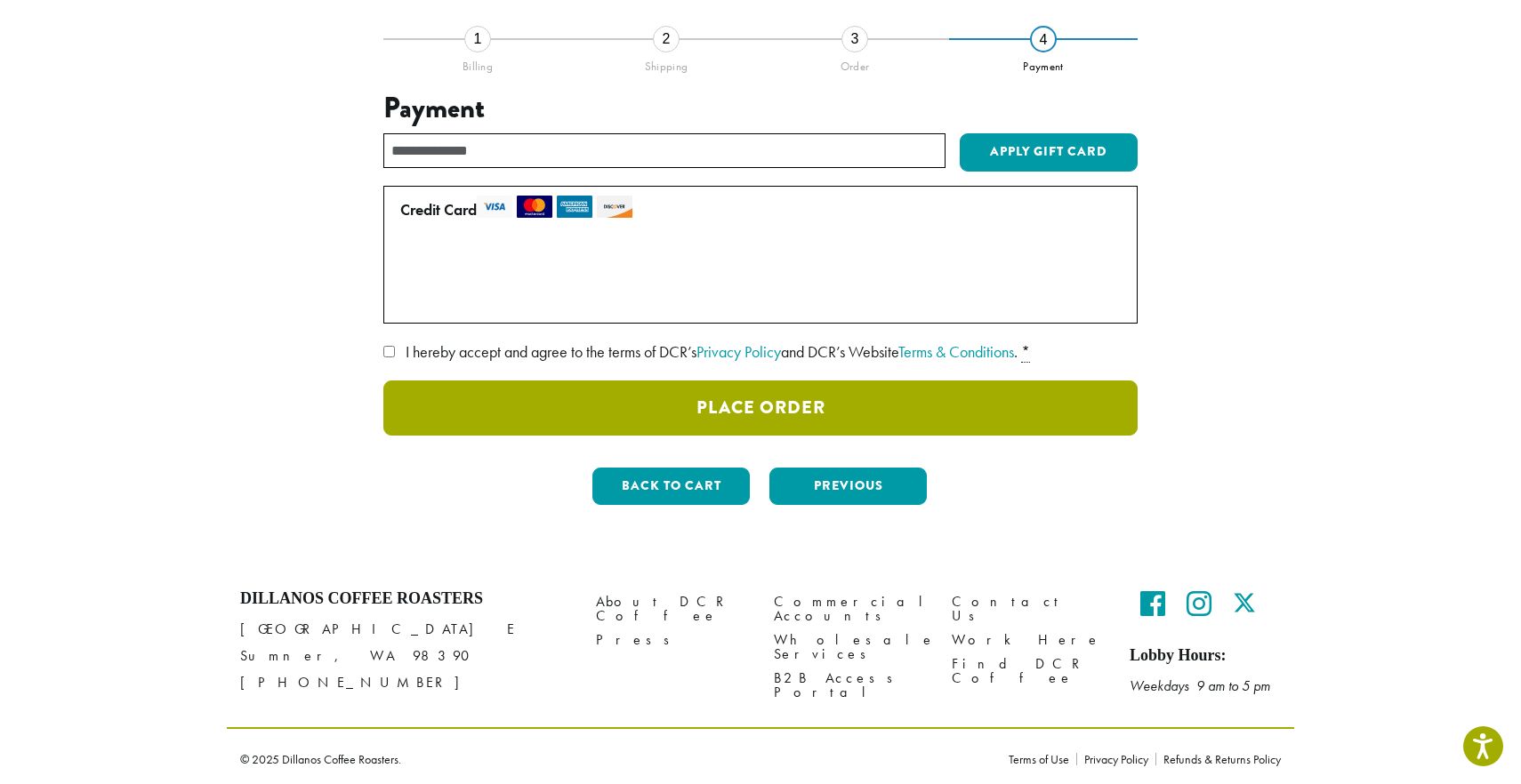
click at [824, 408] on button "Place Order" at bounding box center [760, 408] width 754 height 55
